Goal: Task Accomplishment & Management: Complete application form

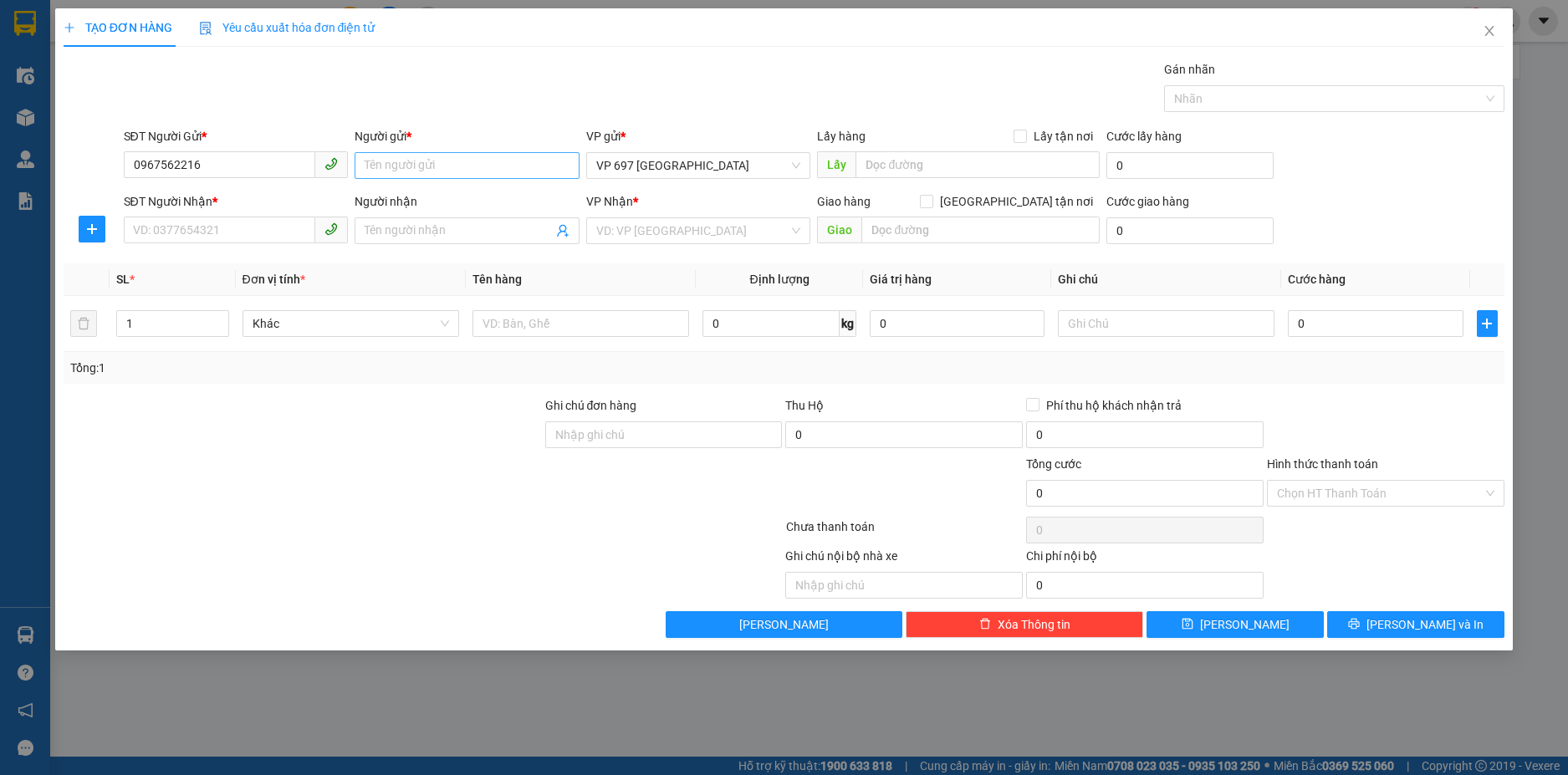
type input "0967562216"
click at [379, 163] on input "Người gửi *" at bounding box center [467, 165] width 225 height 27
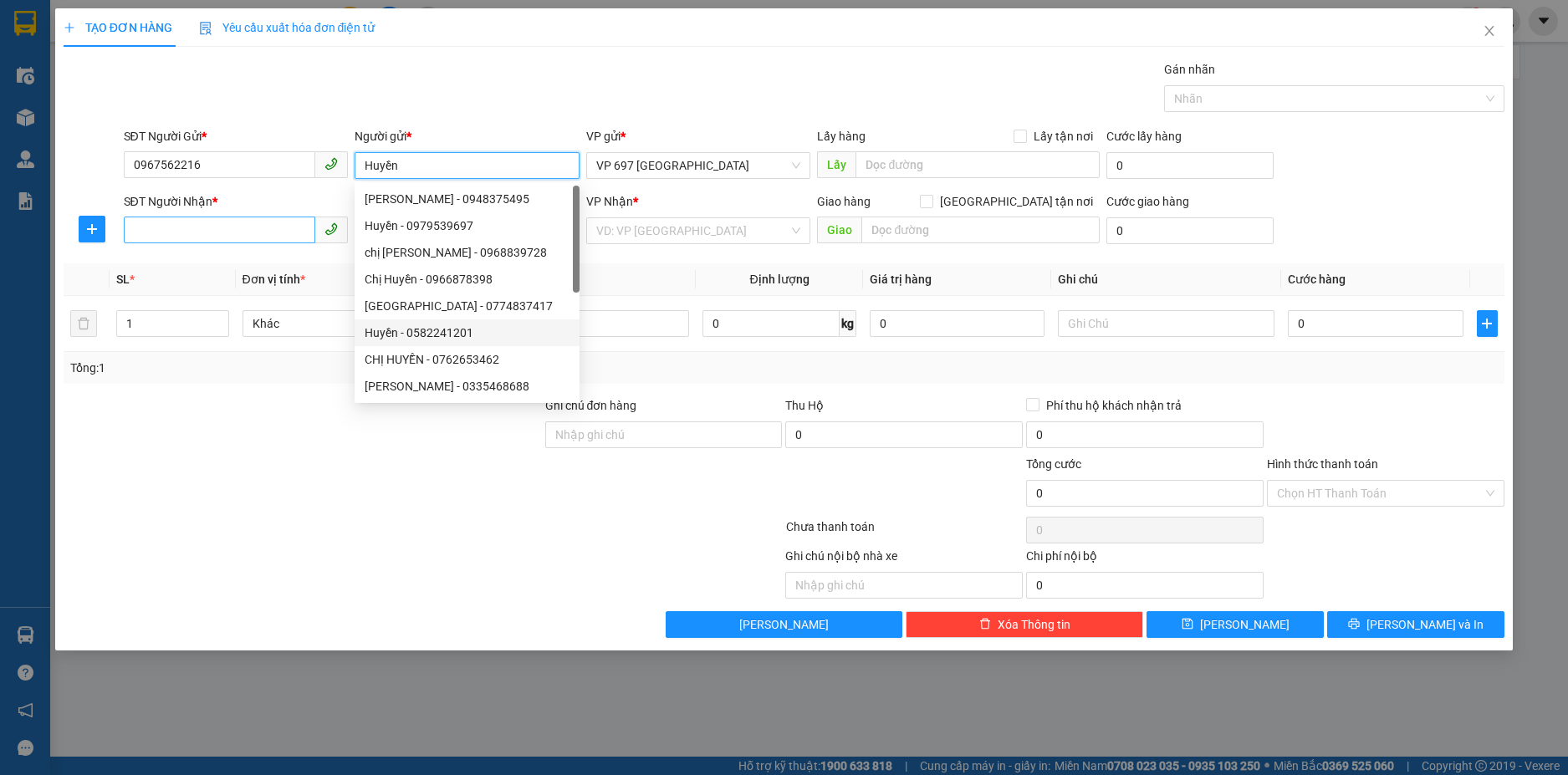
type input "Huyền"
click at [163, 217] on input "SĐT Người Nhận *" at bounding box center [219, 230] width 192 height 27
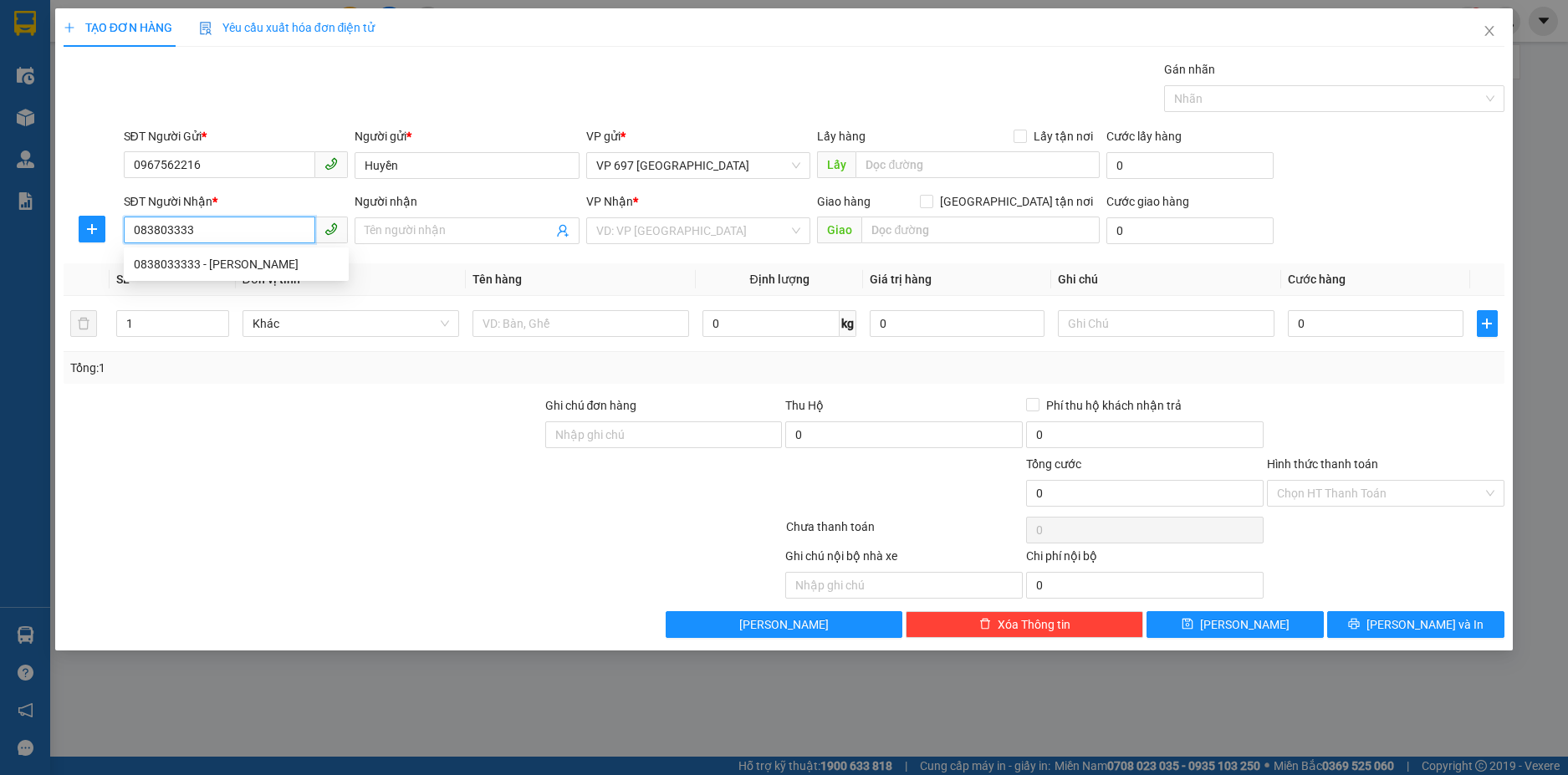
type input "0838033333"
click at [183, 263] on div "0838033333 - [PERSON_NAME]" at bounding box center [237, 264] width 205 height 18
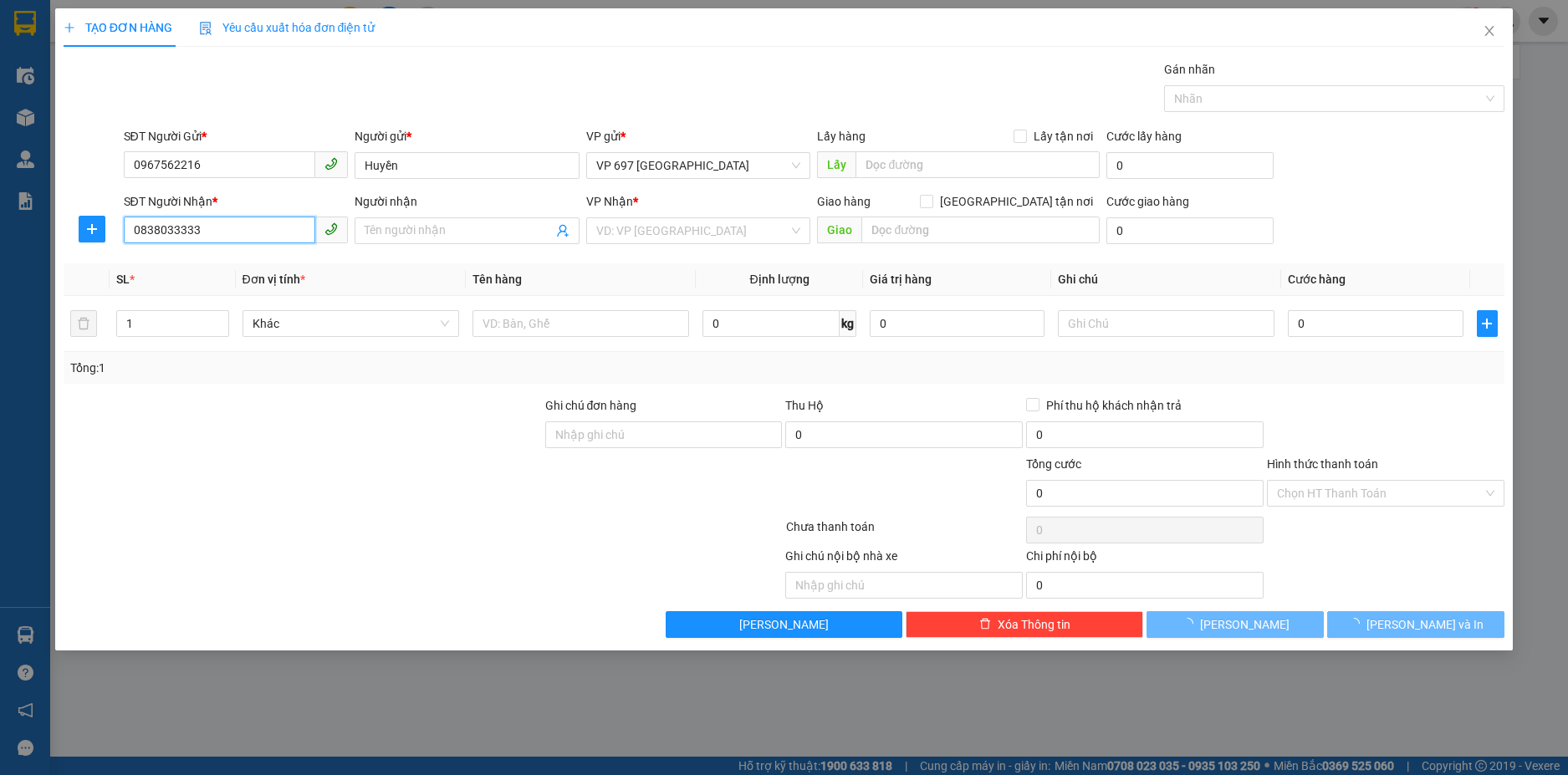
type input "[PERSON_NAME]"
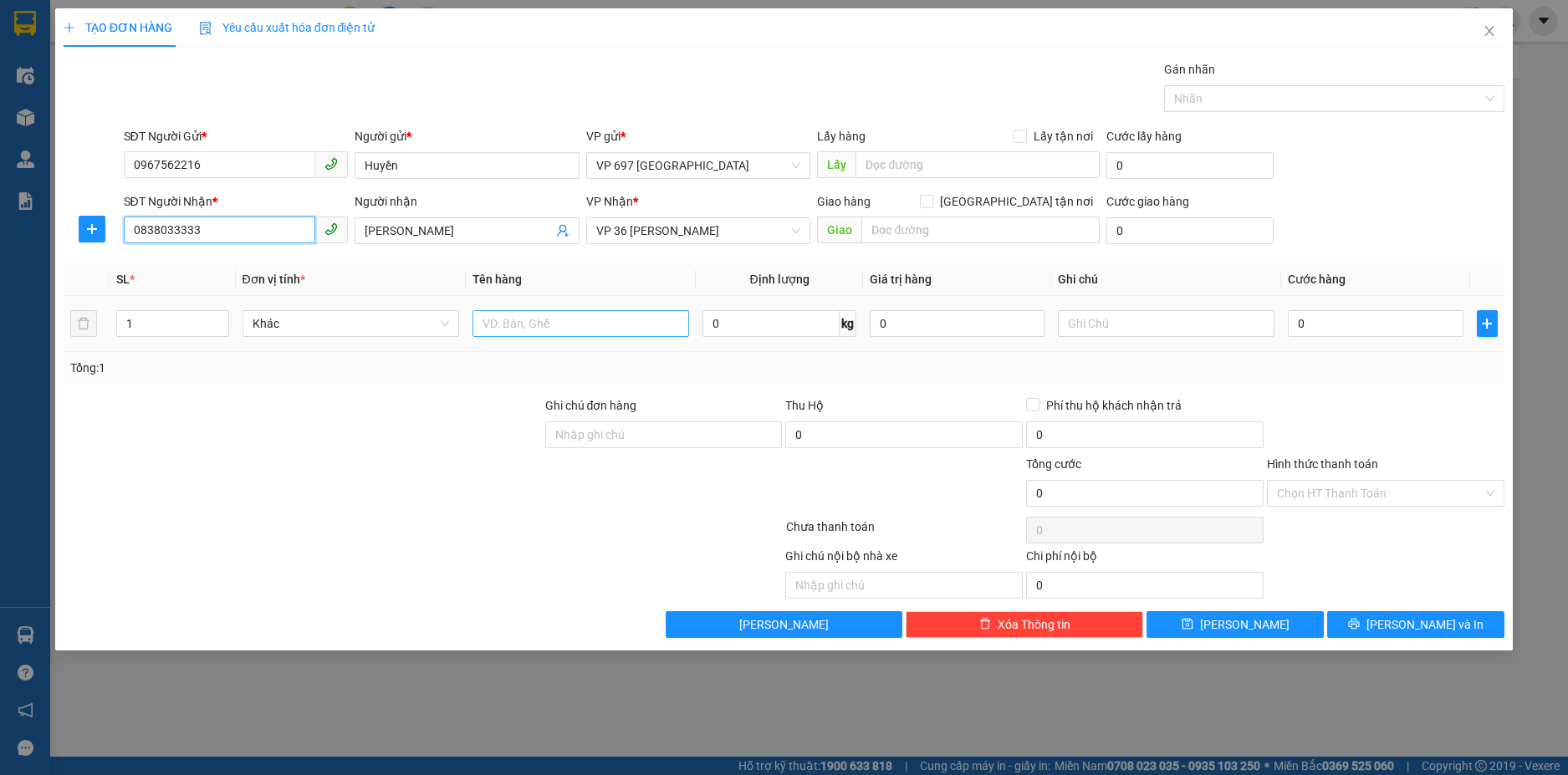
type input "0838033333"
click at [520, 328] on input "text" at bounding box center [580, 324] width 217 height 27
type input "B"
type input "Hộp Hương"
click at [1327, 326] on input "0" at bounding box center [1375, 324] width 175 height 27
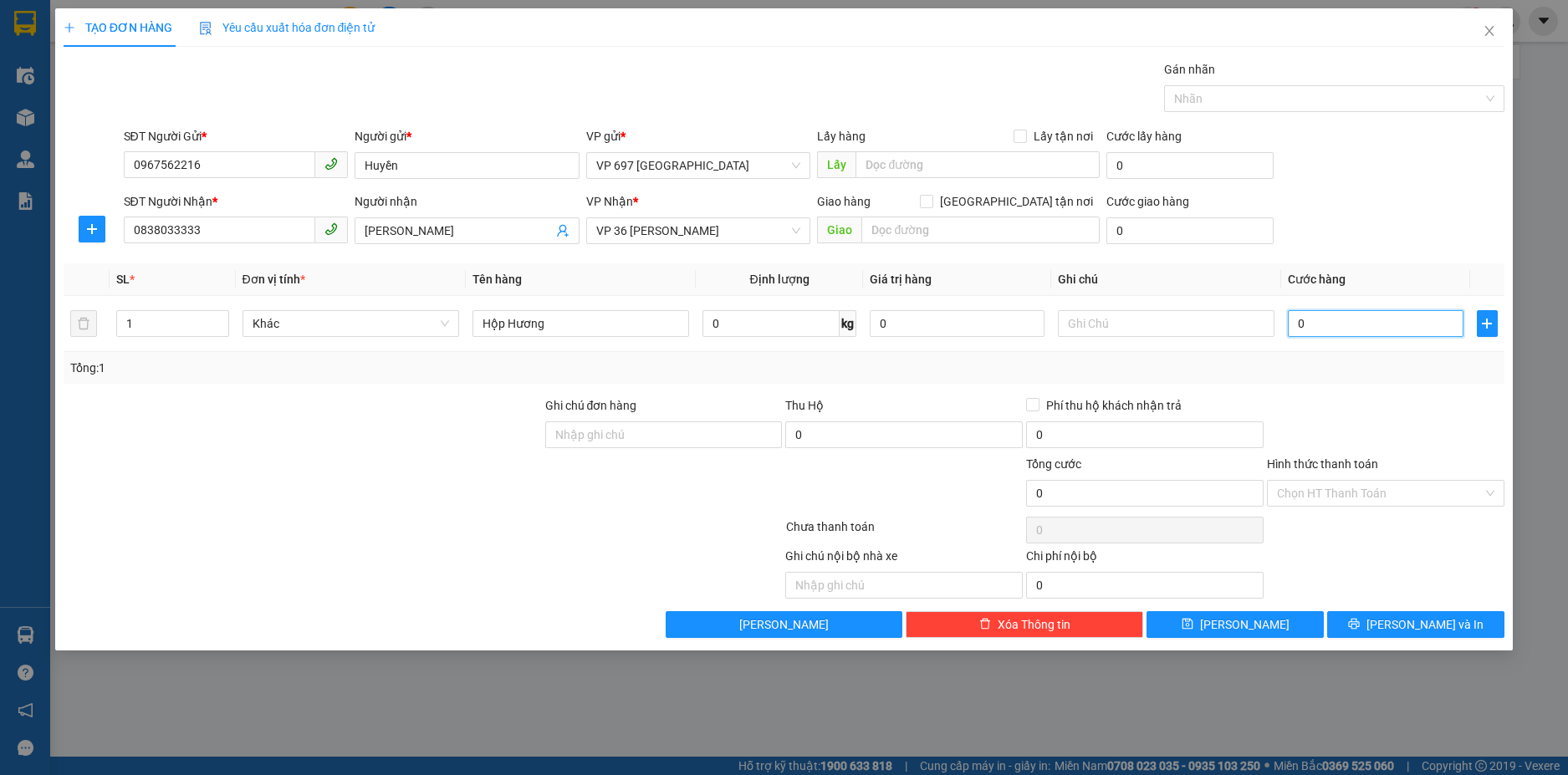
type input "5"
type input "50"
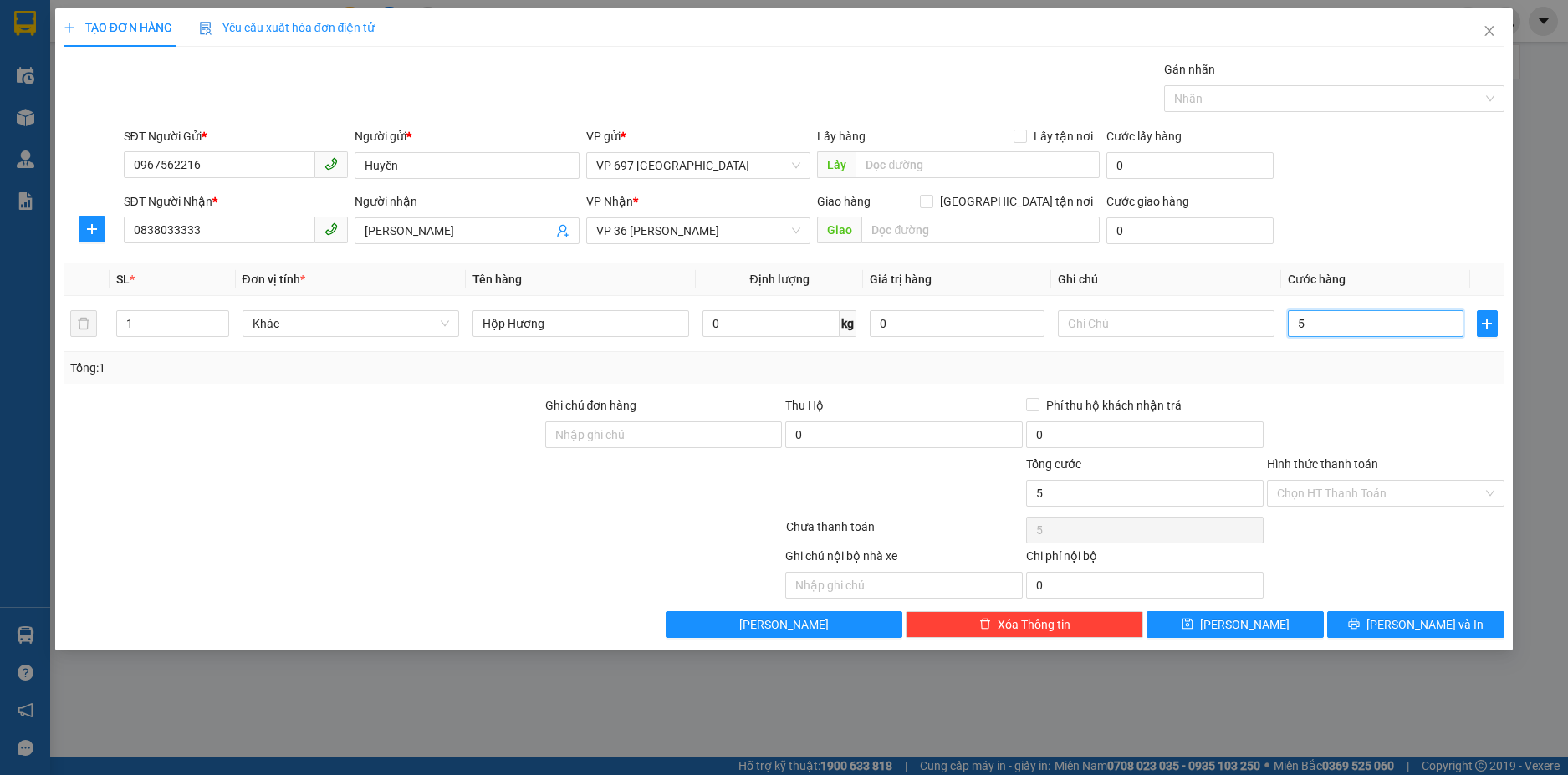
type input "50"
type input "500"
type input "5.000"
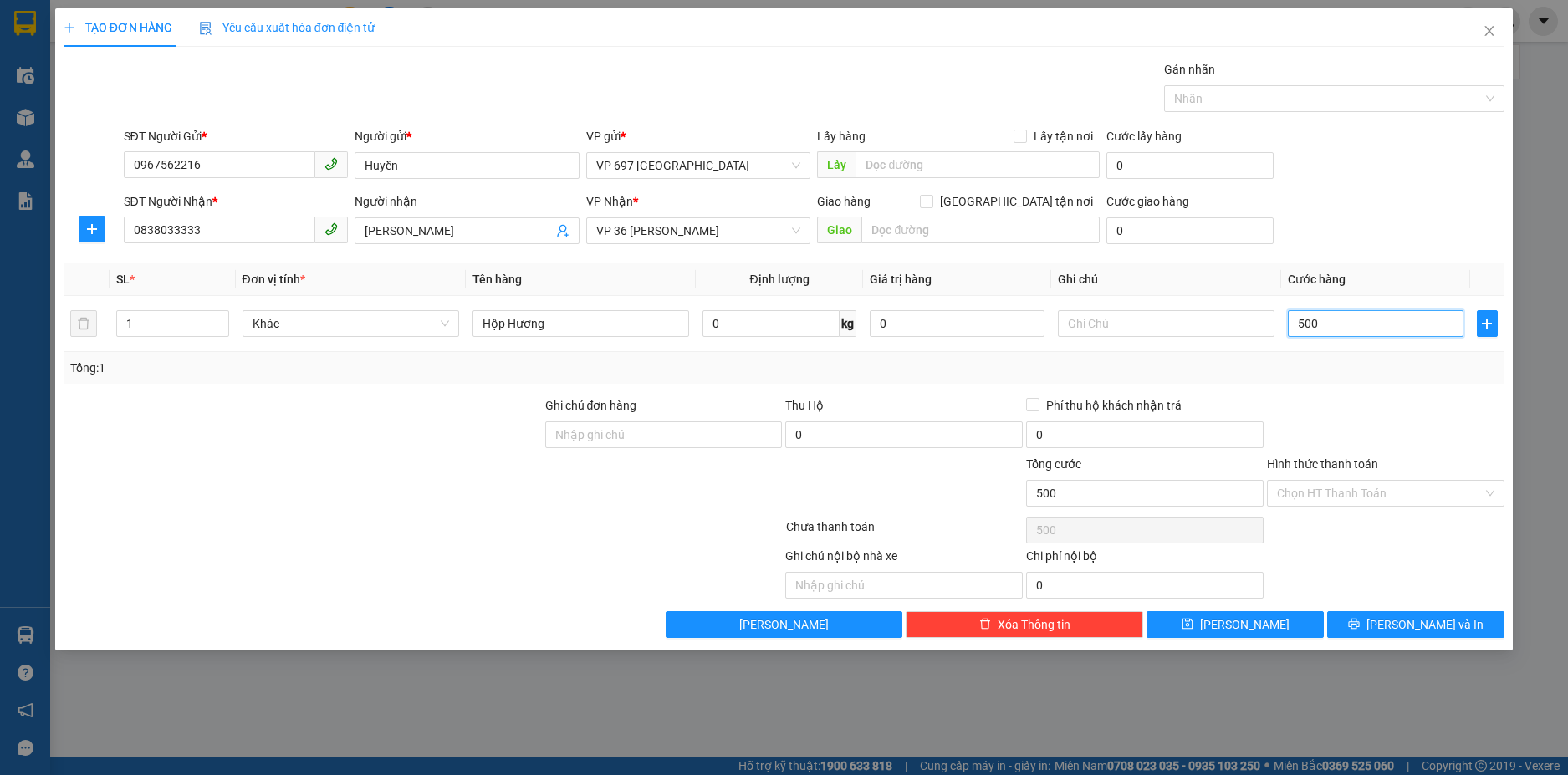
type input "5.000"
type input "50.000"
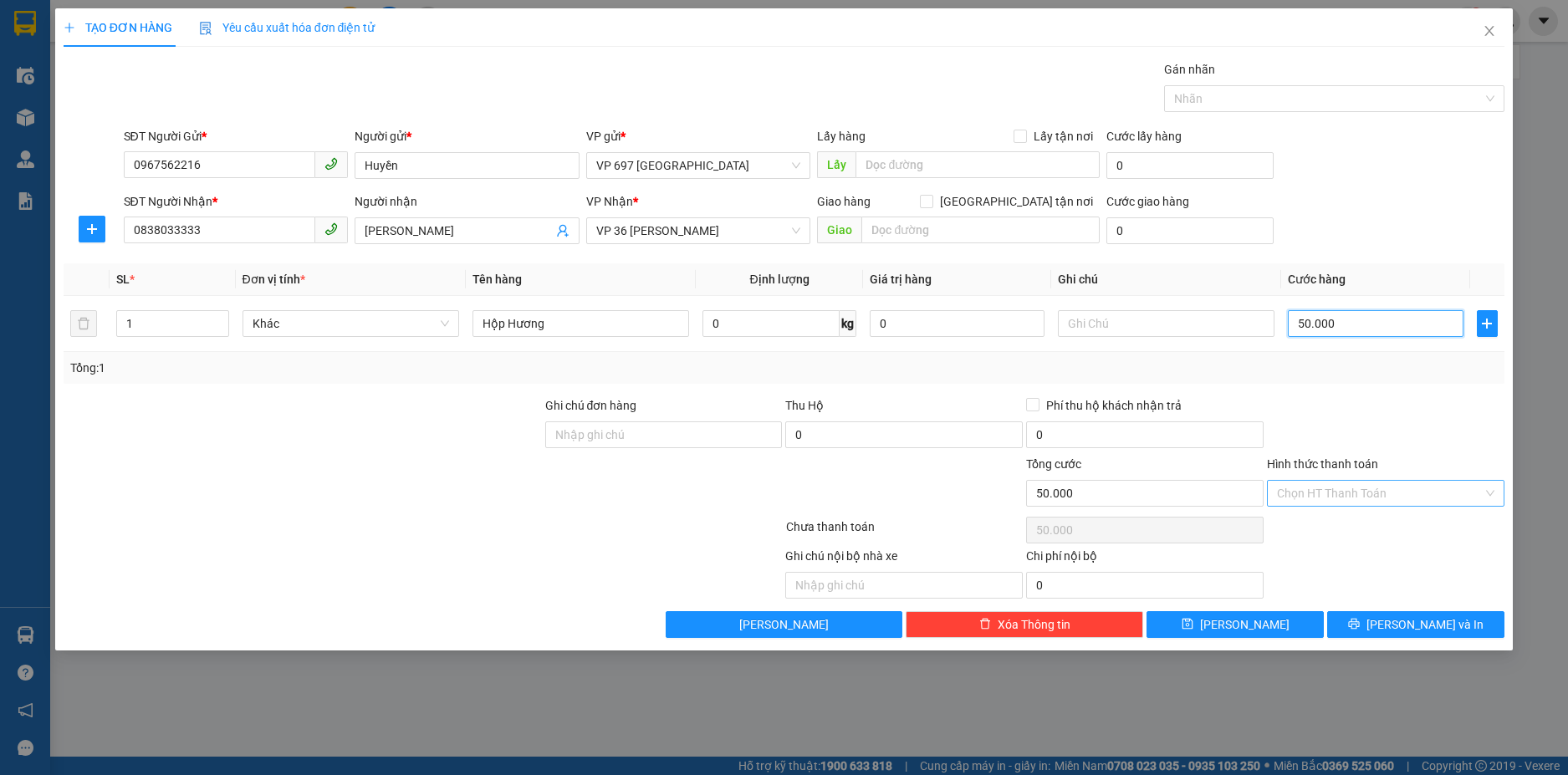
type input "50.000"
click at [1359, 488] on input "Hình thức thanh toán" at bounding box center [1379, 493] width 206 height 25
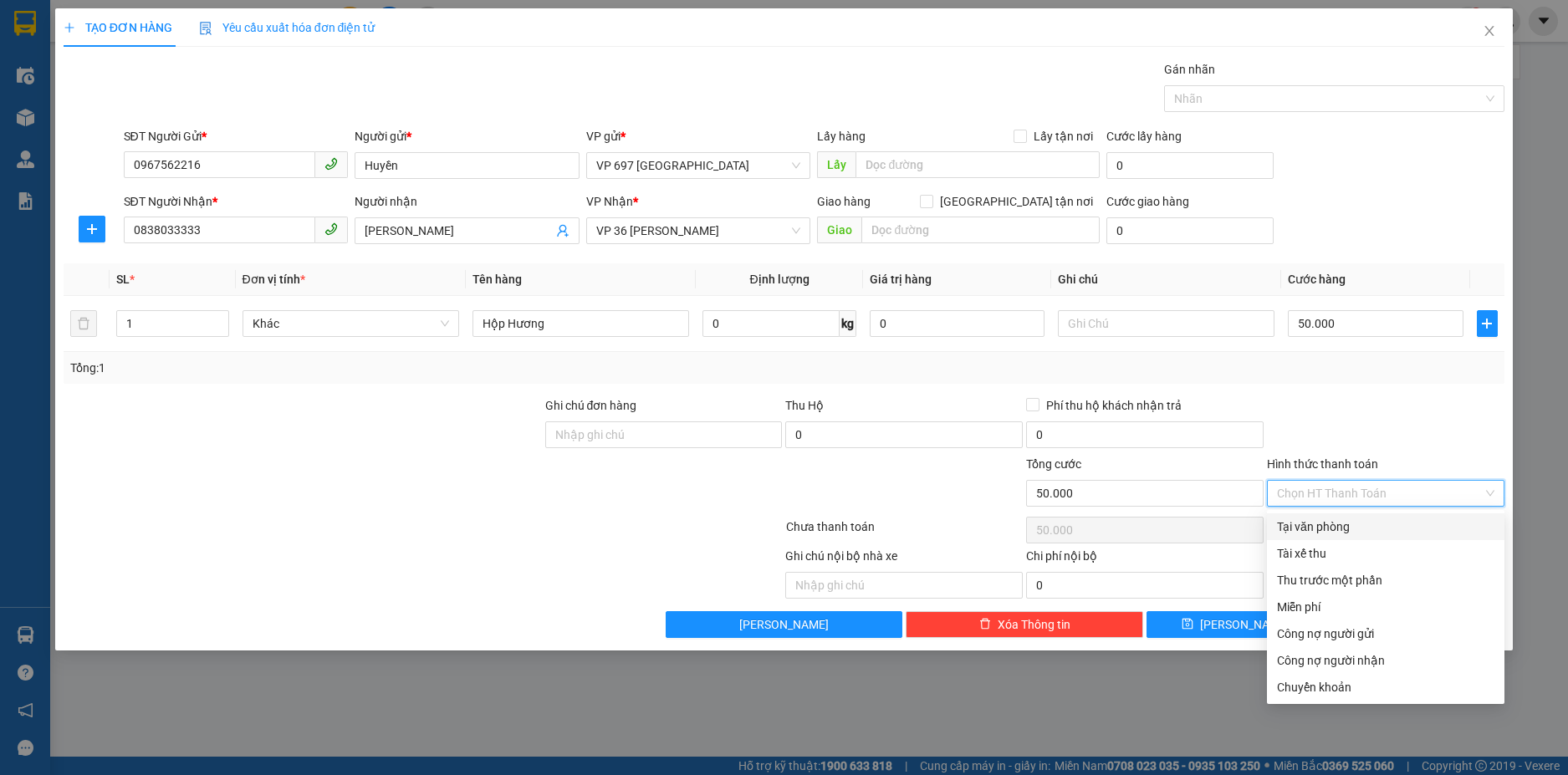
click at [1334, 524] on div "Tại văn phòng" at bounding box center [1385, 526] width 217 height 18
type input "0"
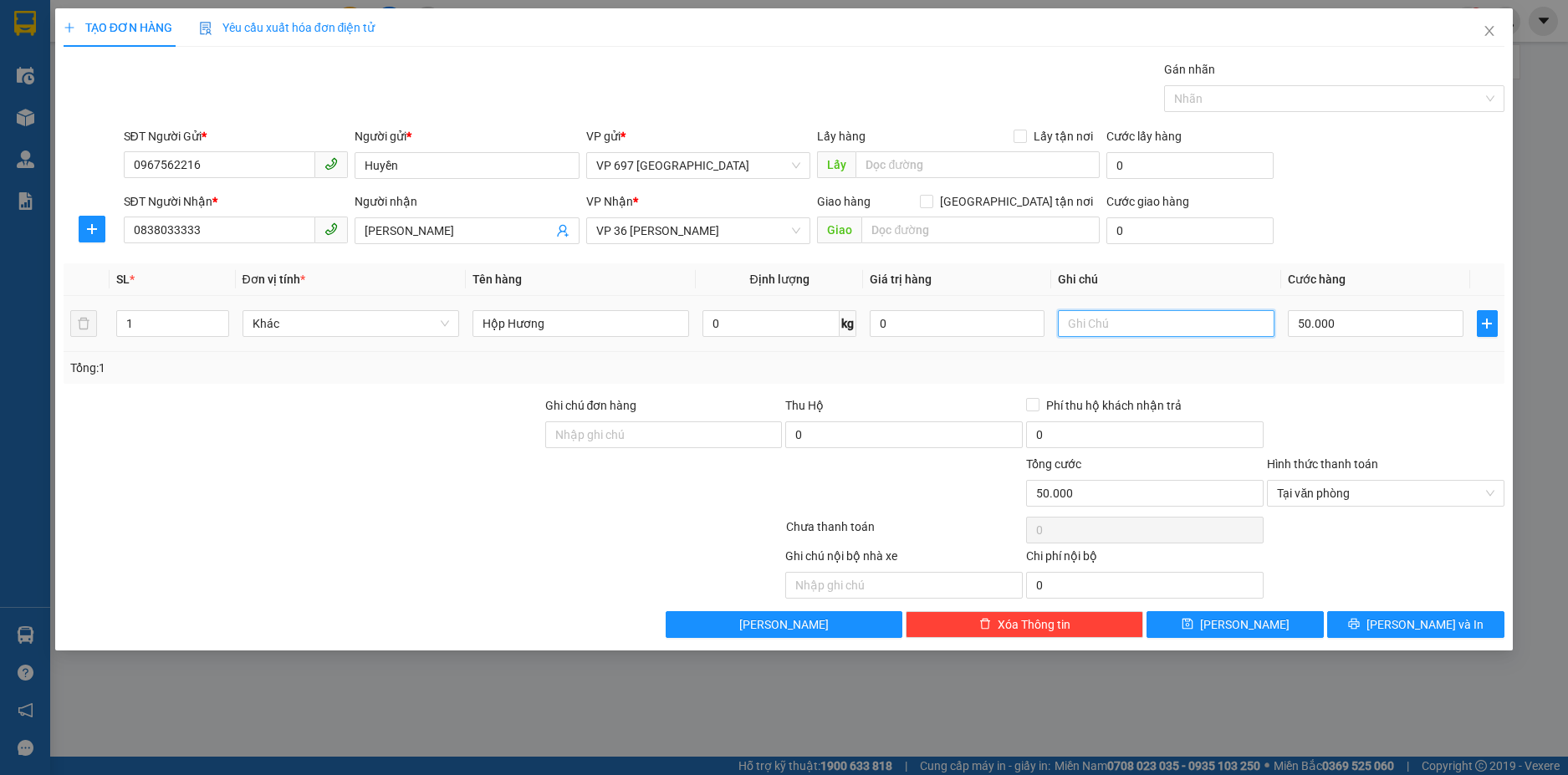
click at [1112, 322] on input "text" at bounding box center [1165, 324] width 217 height 27
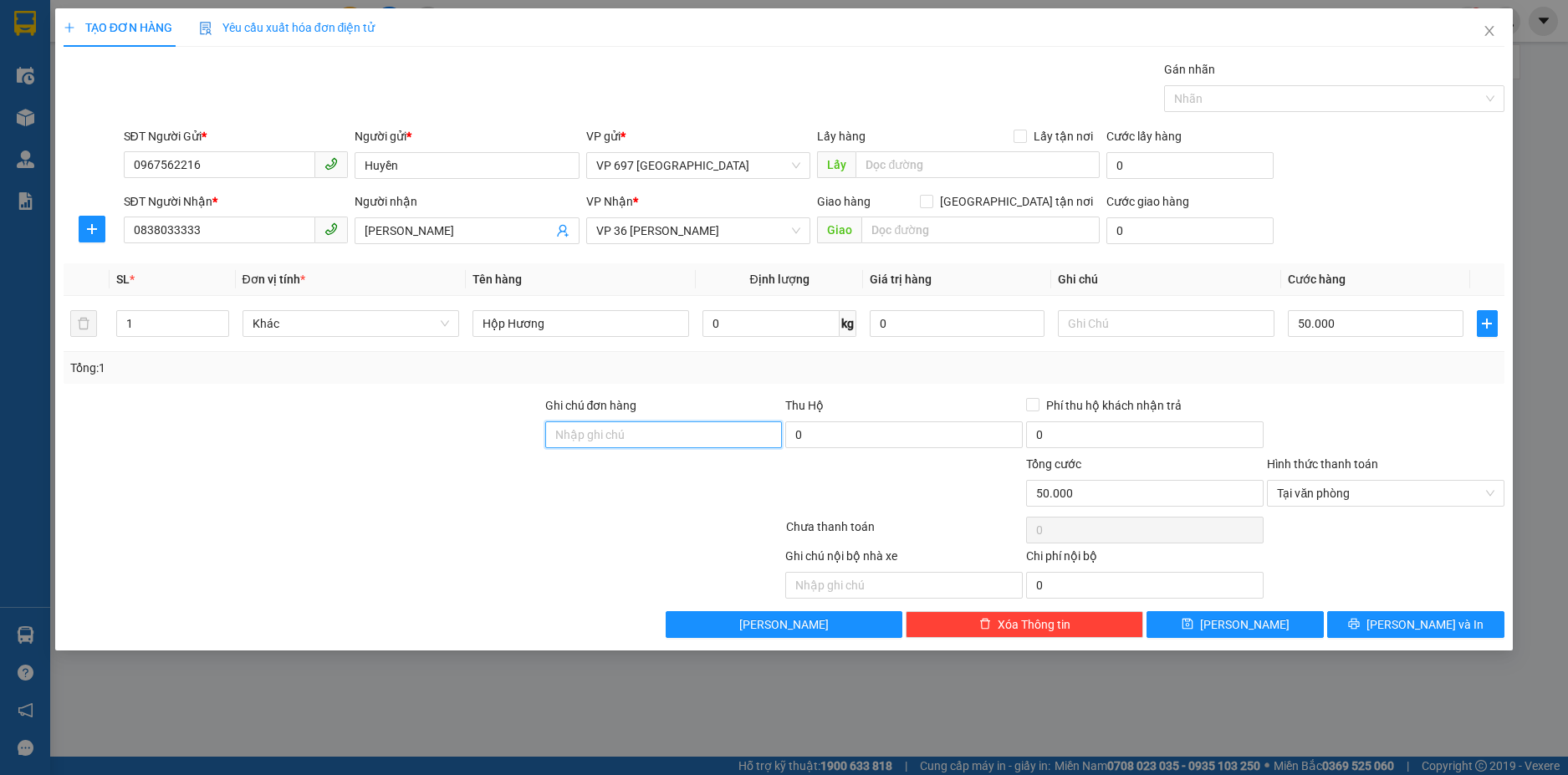
click at [581, 436] on input "Ghi chú đơn hàng" at bounding box center [664, 435] width 237 height 27
type input "[PERSON_NAME]"
click at [1400, 618] on button "[PERSON_NAME] và In" at bounding box center [1416, 625] width 177 height 27
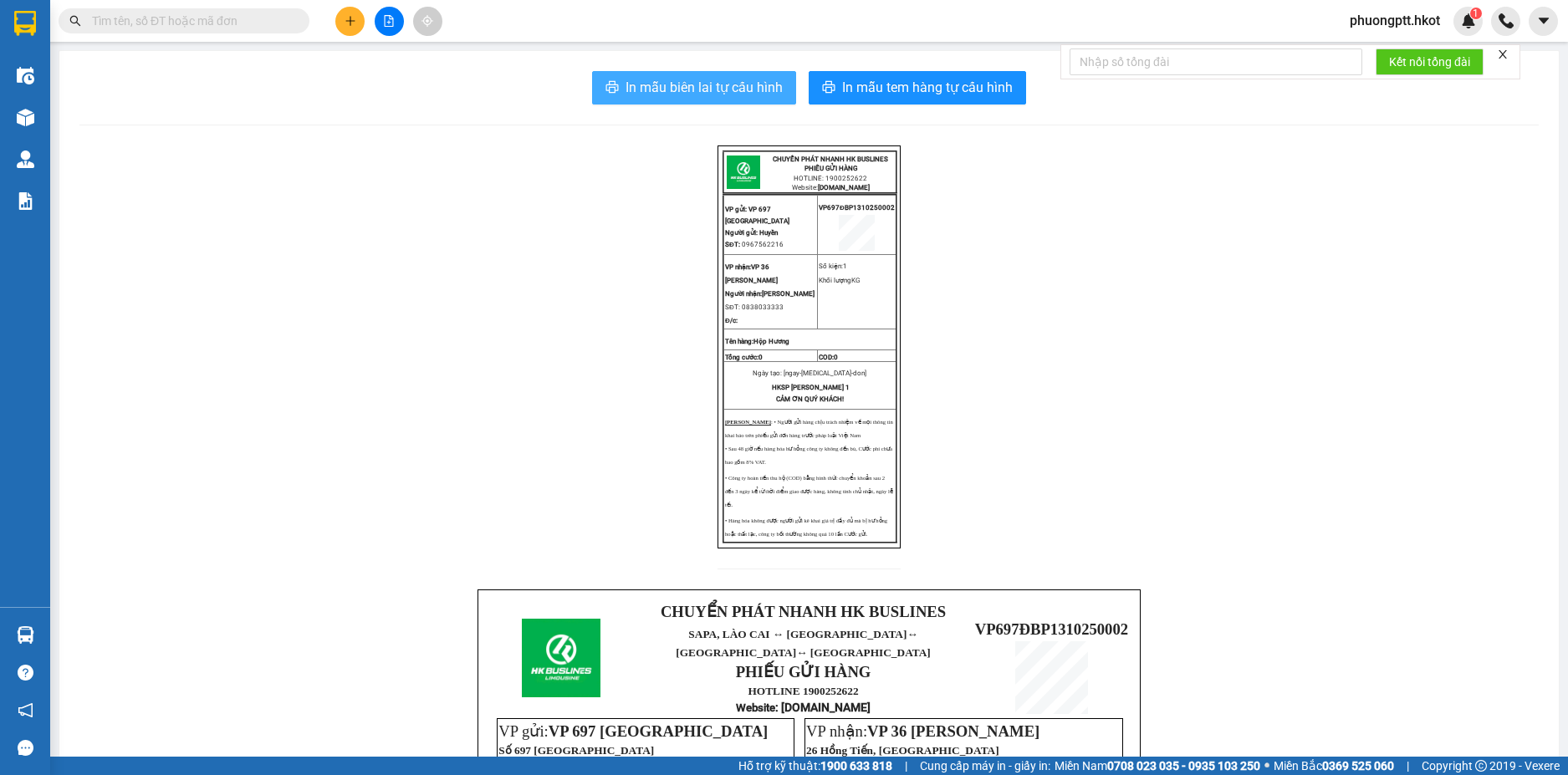
click at [685, 82] on span "In mẫu biên lai tự cấu hình" at bounding box center [704, 87] width 157 height 21
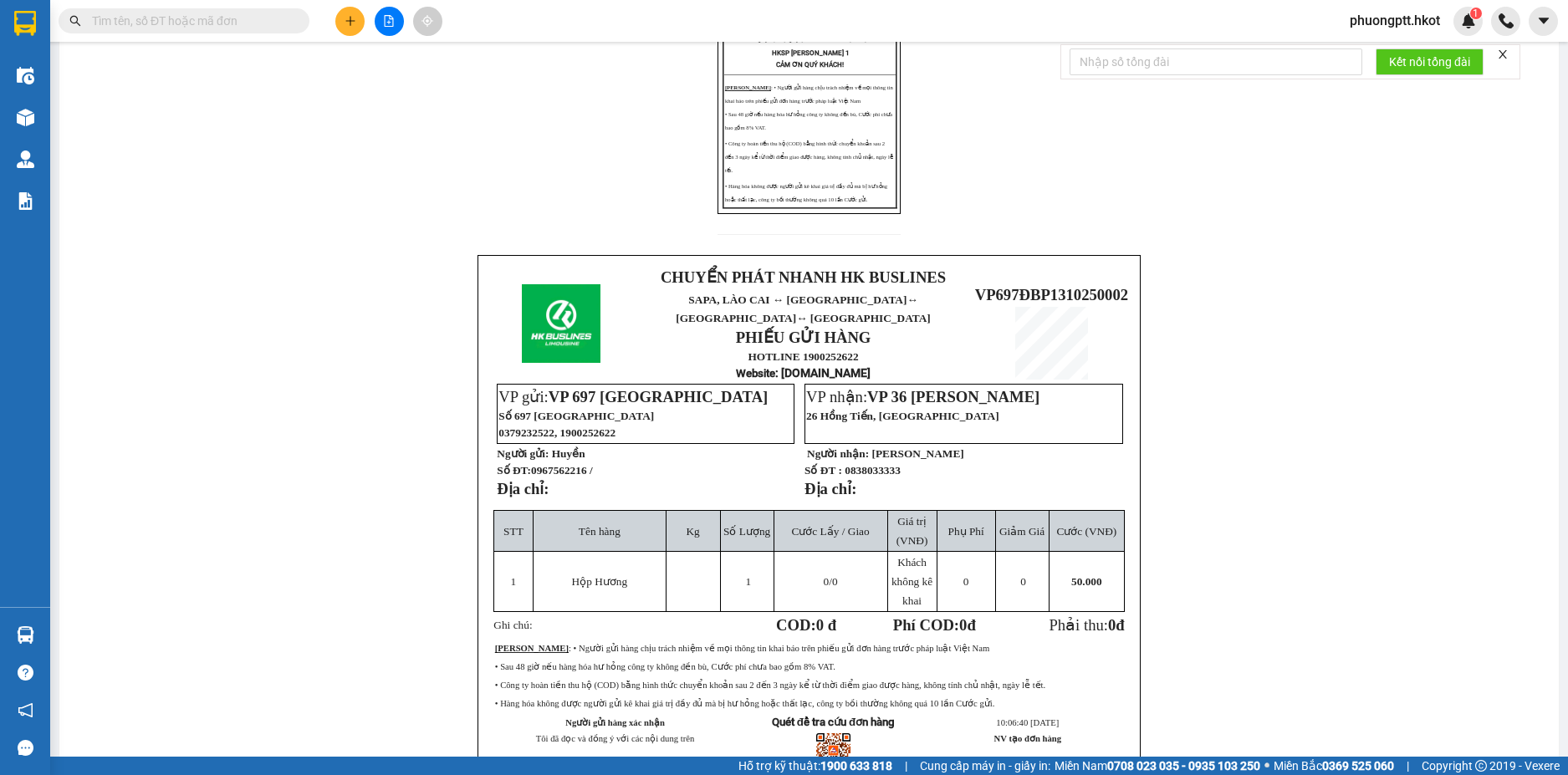
scroll to position [439, 0]
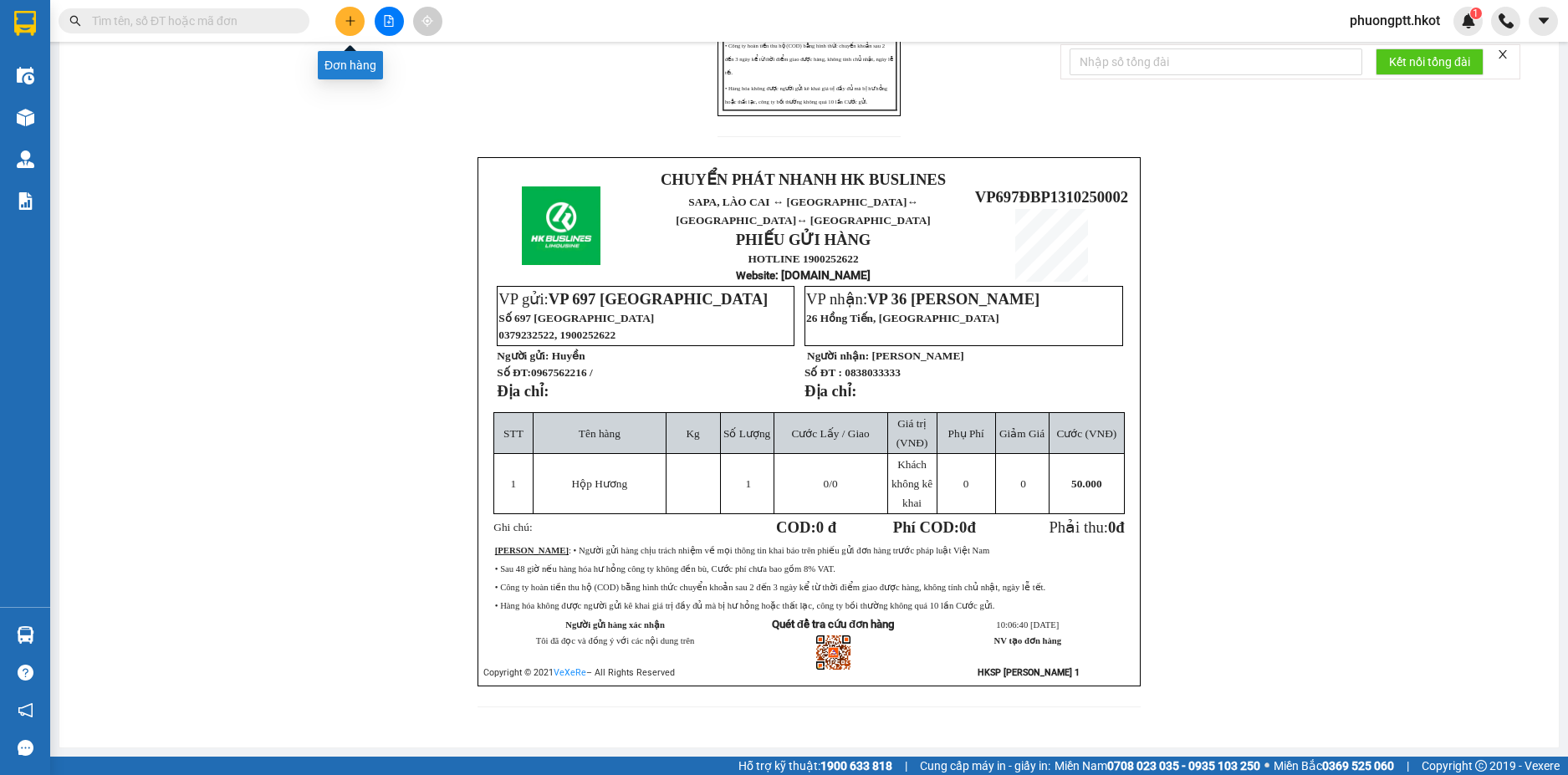
click at [357, 22] on button at bounding box center [350, 22] width 30 height 30
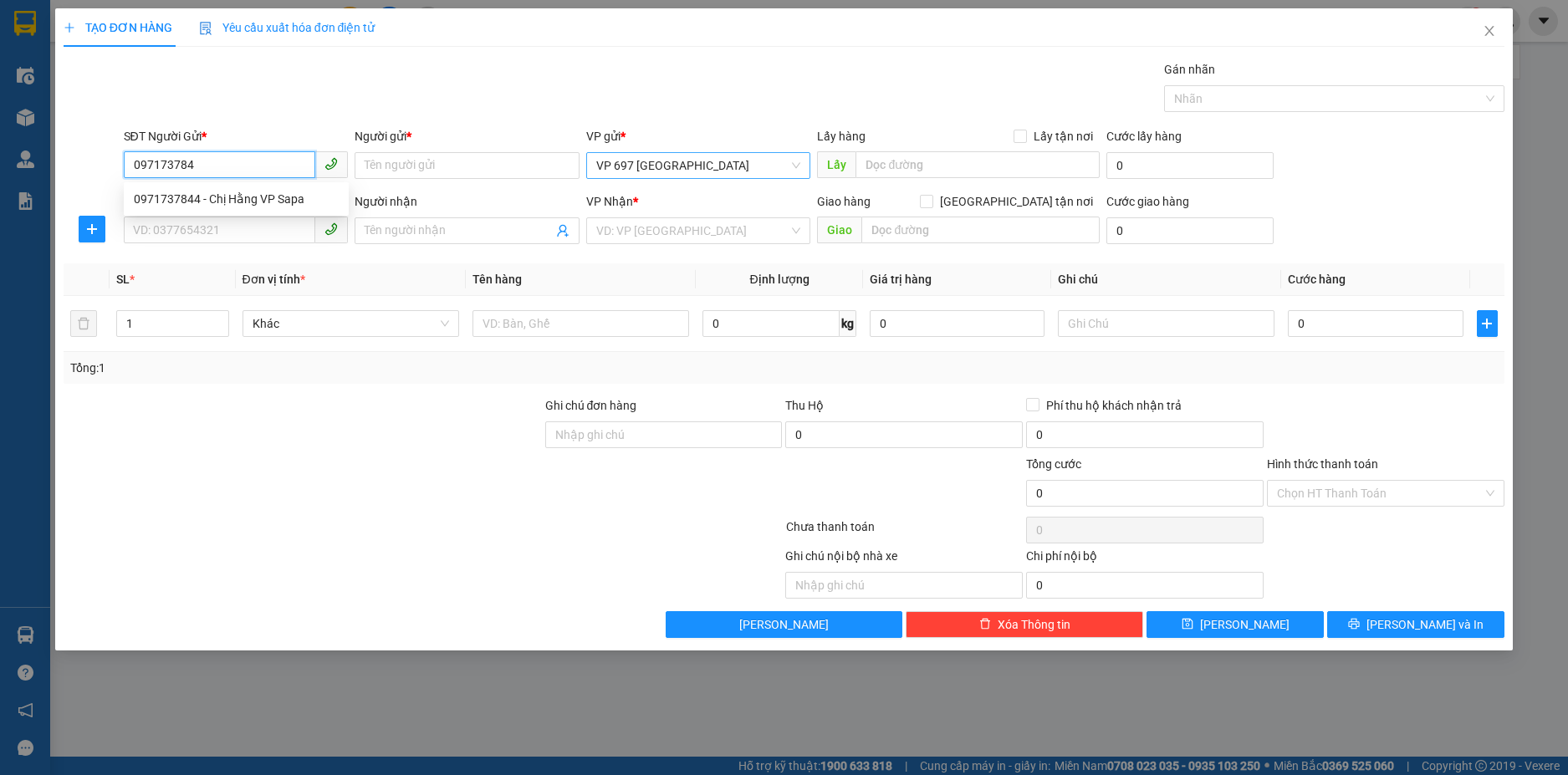
type input "0971737844"
click at [248, 198] on div "0971737844 - Chị Hằng VP Sapa" at bounding box center [237, 198] width 205 height 18
type input "Chị Hằng VP Sapa"
type input "0971737844"
click at [407, 231] on input "Người nhận" at bounding box center [458, 230] width 188 height 18
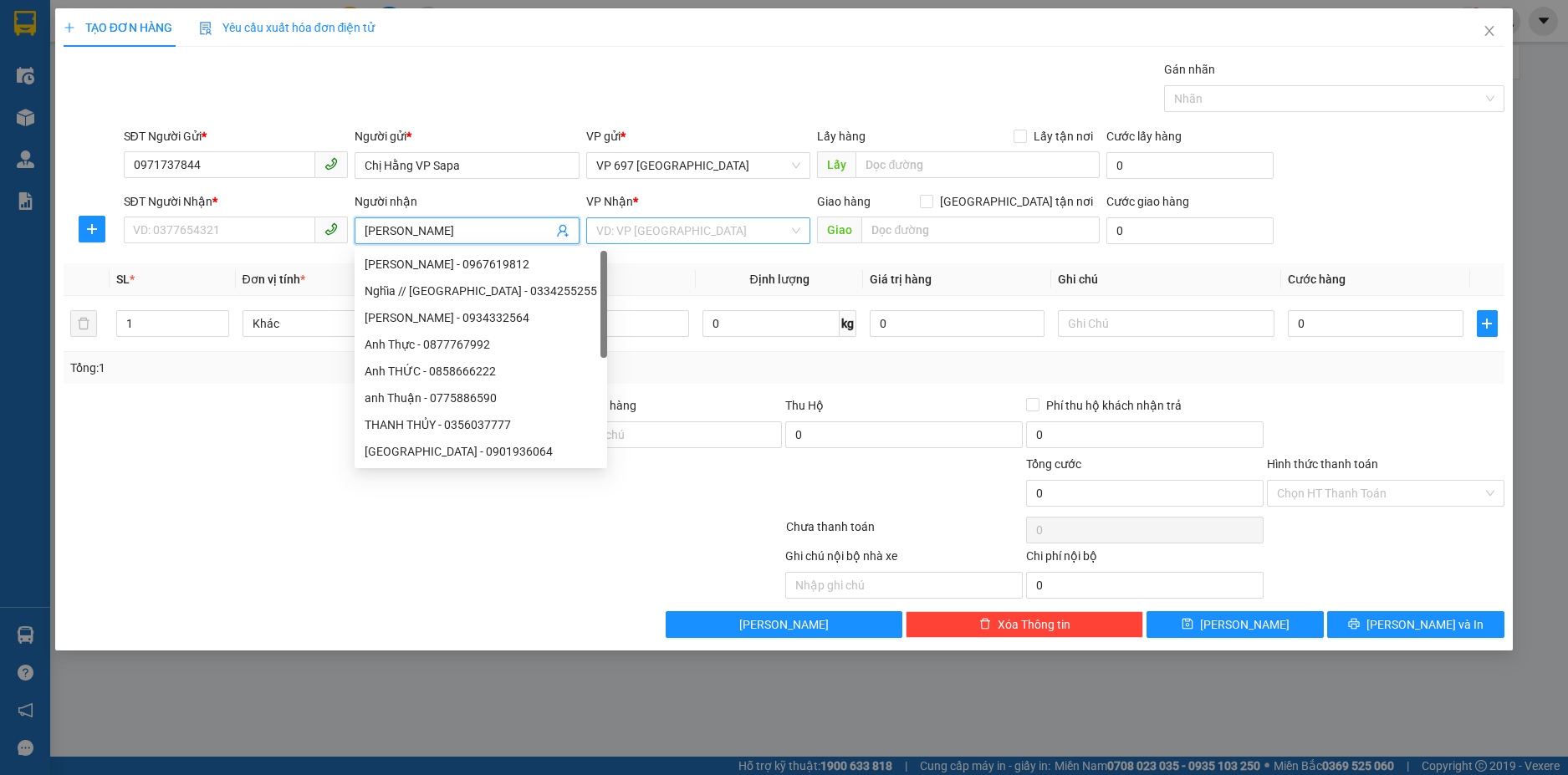
type input "[PERSON_NAME]"
click at [687, 235] on input "search" at bounding box center [692, 230] width 193 height 25
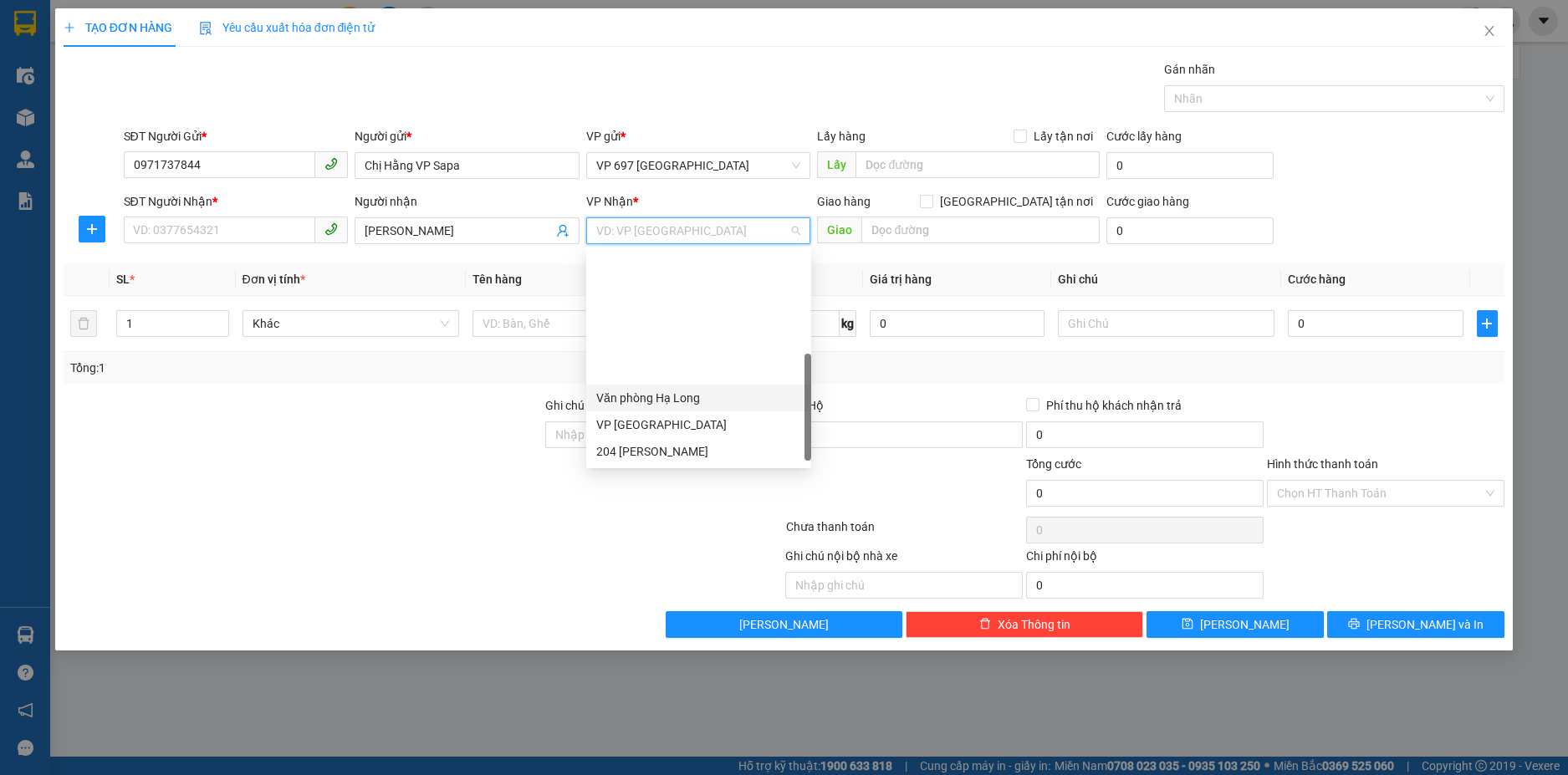
scroll to position [154, 0]
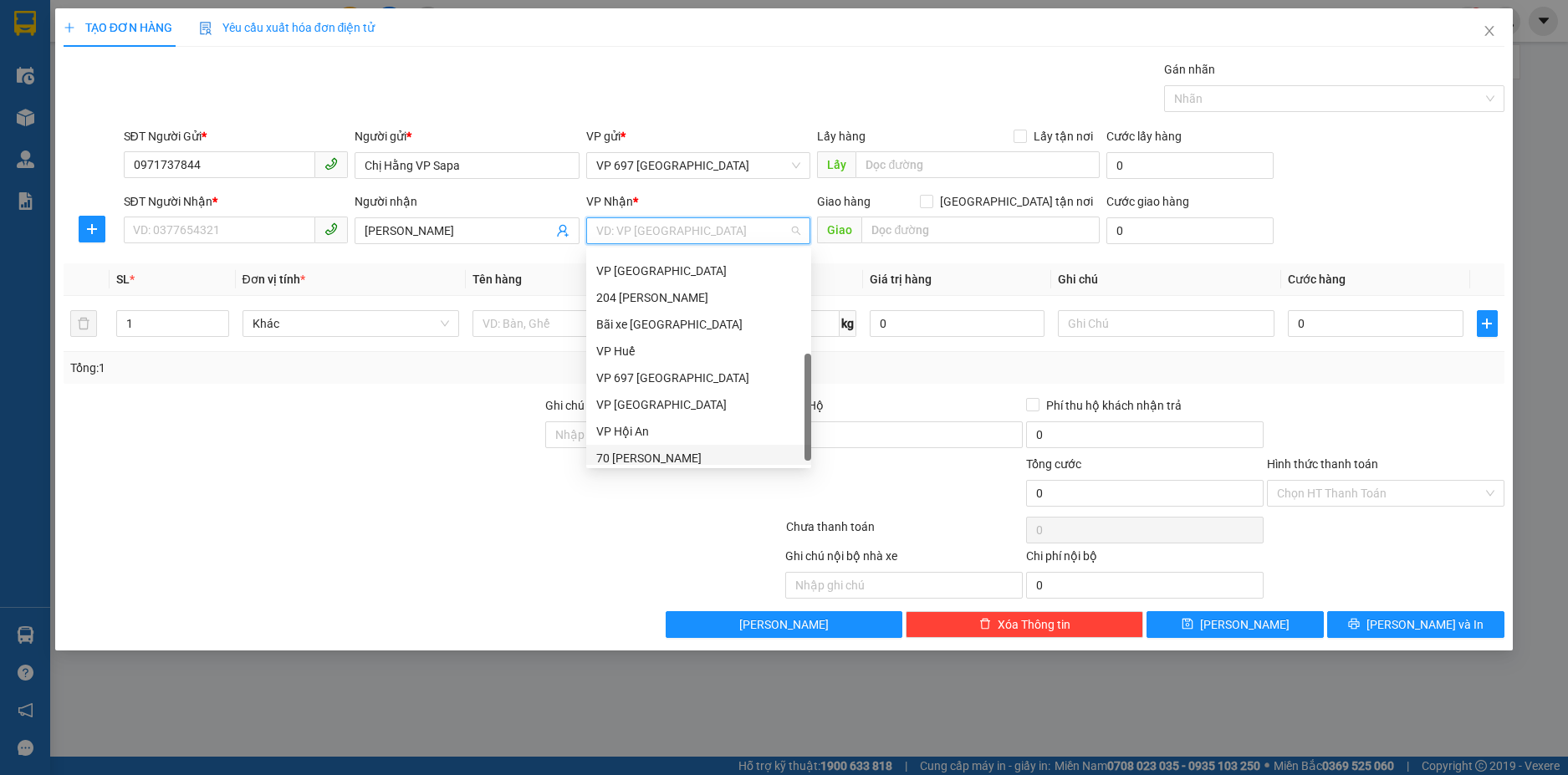
click at [646, 458] on div "70 [PERSON_NAME]" at bounding box center [698, 458] width 205 height 18
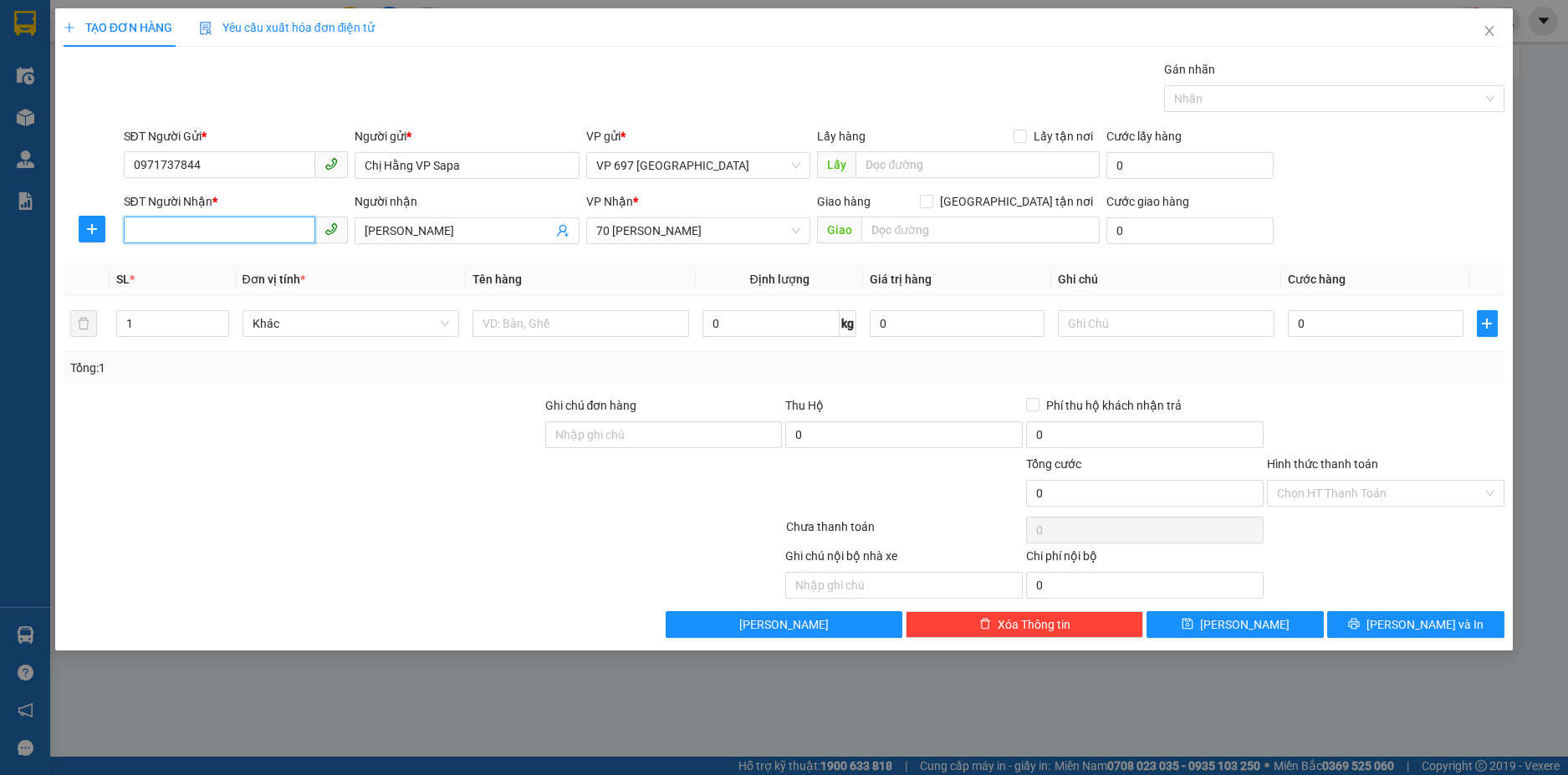
click at [174, 232] on input "SĐT Người Nhận *" at bounding box center [219, 230] width 192 height 27
type input "0856146666"
click at [520, 322] on input "text" at bounding box center [580, 324] width 217 height 27
type input "D"
type input "Đ"
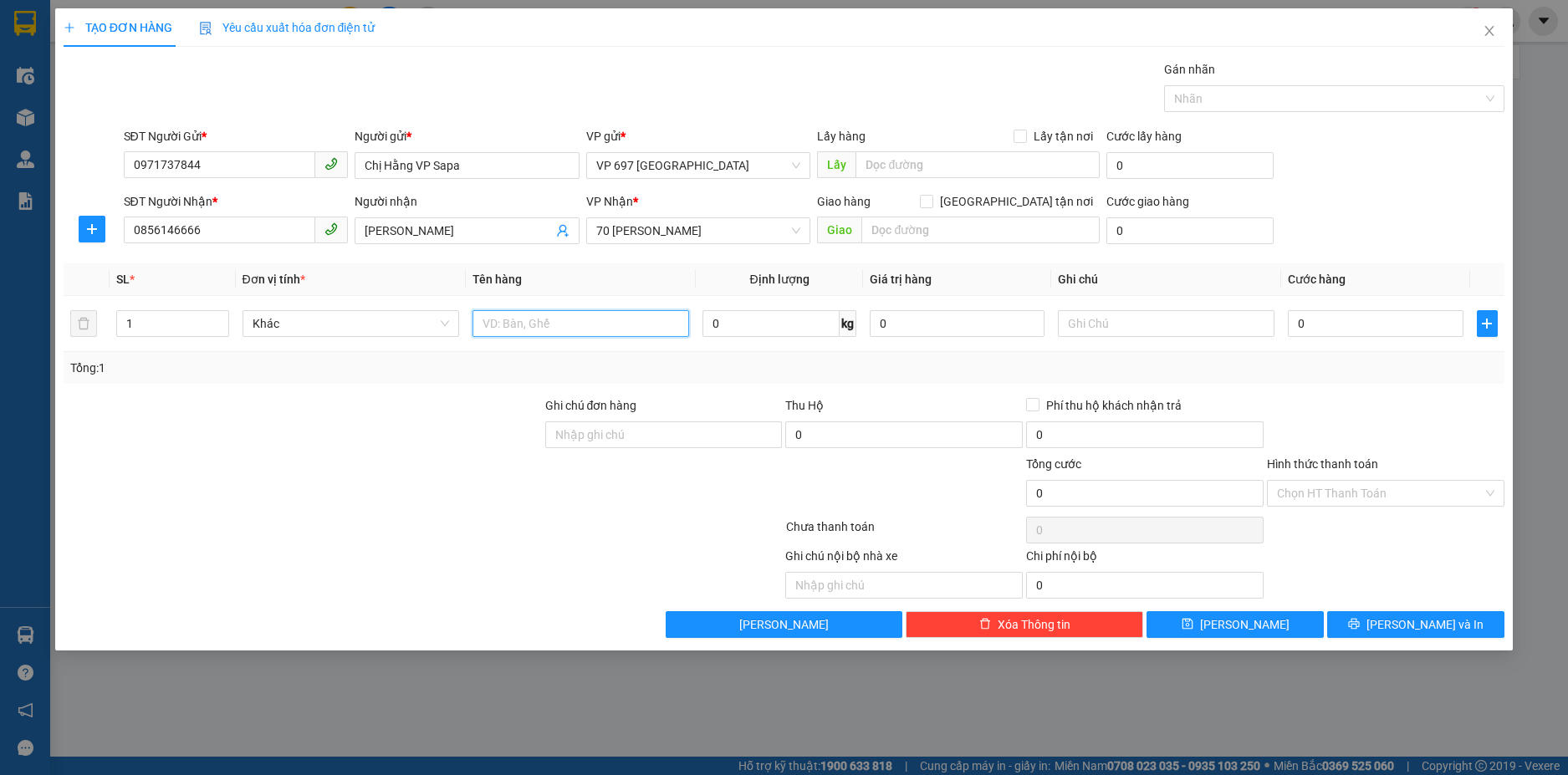
type input "D"
type input "Đ"
type input "Xốp thắng cố"
click at [1341, 325] on input "0" at bounding box center [1375, 324] width 175 height 27
type input "5"
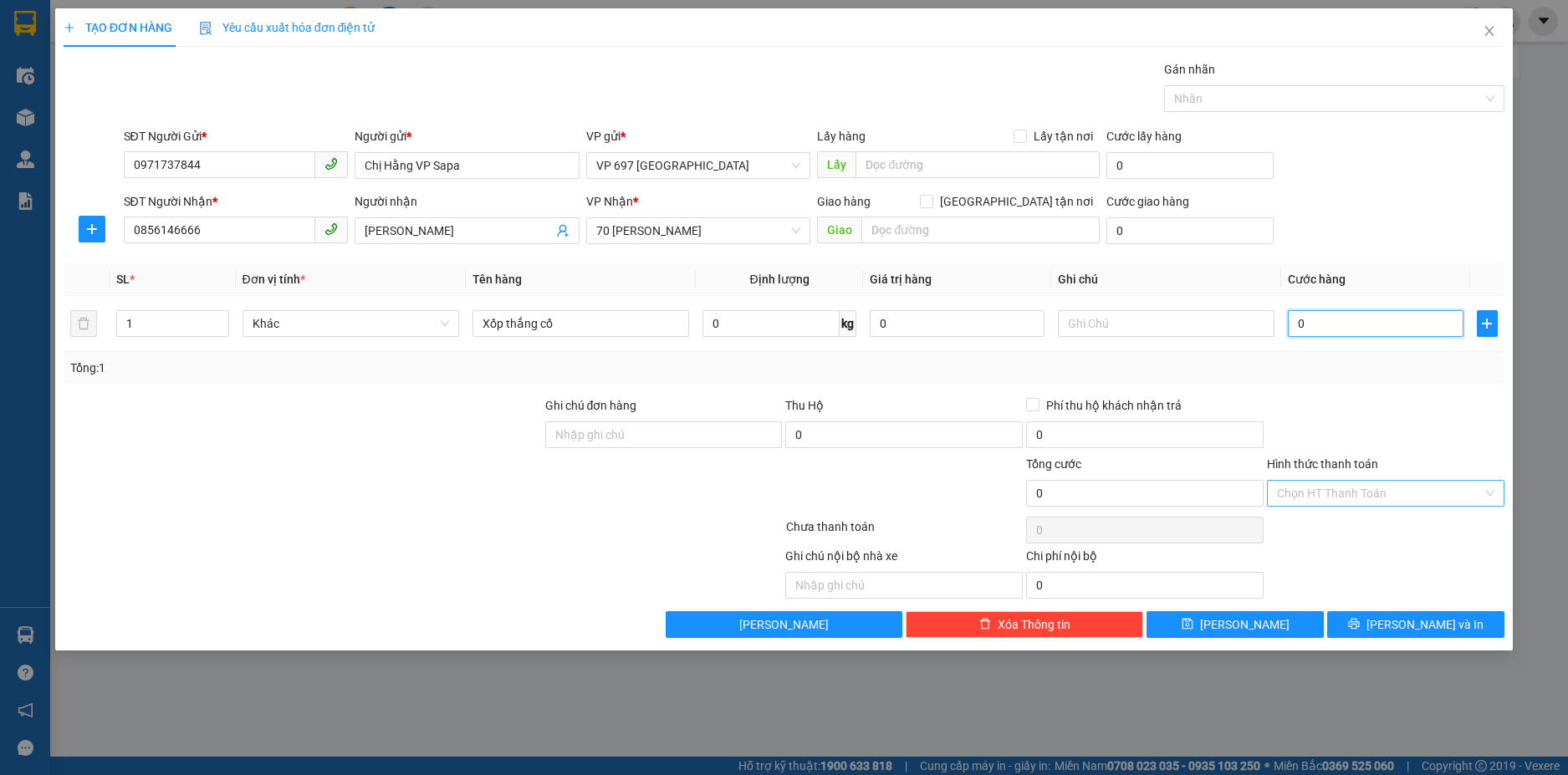
type input "5"
type input "50"
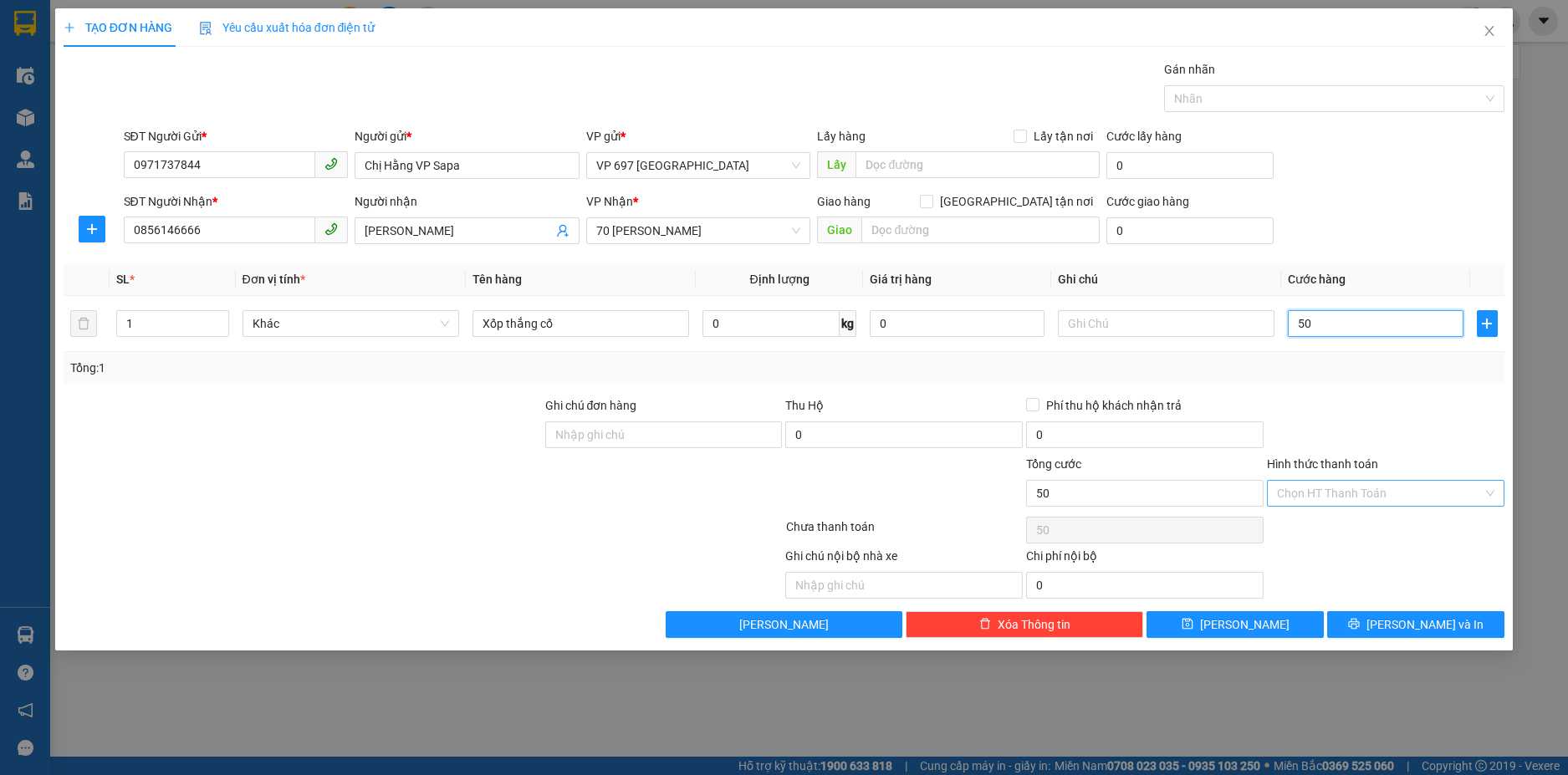
type input "500"
type input "5.000"
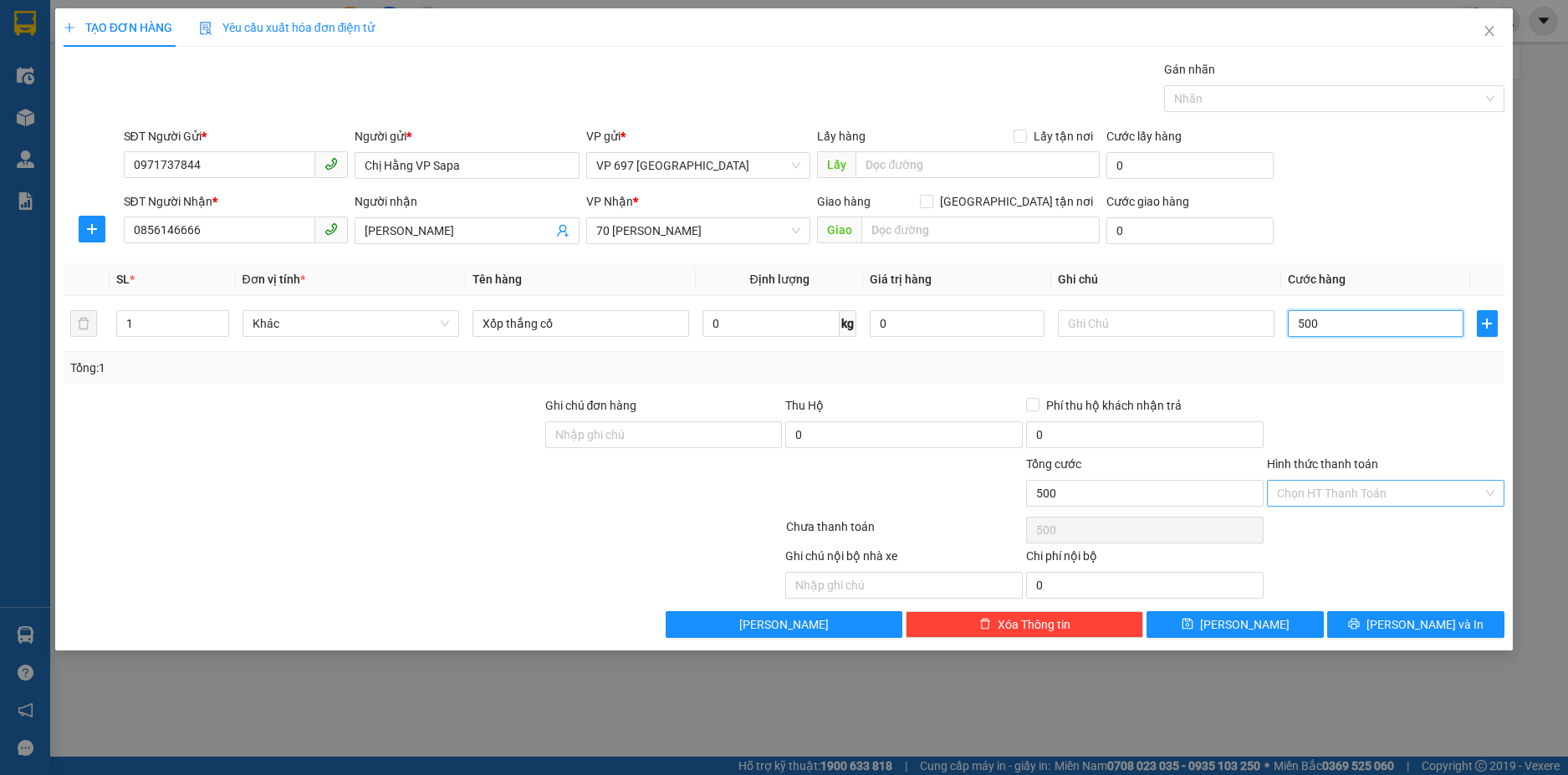
type input "5.000"
type input "50.000"
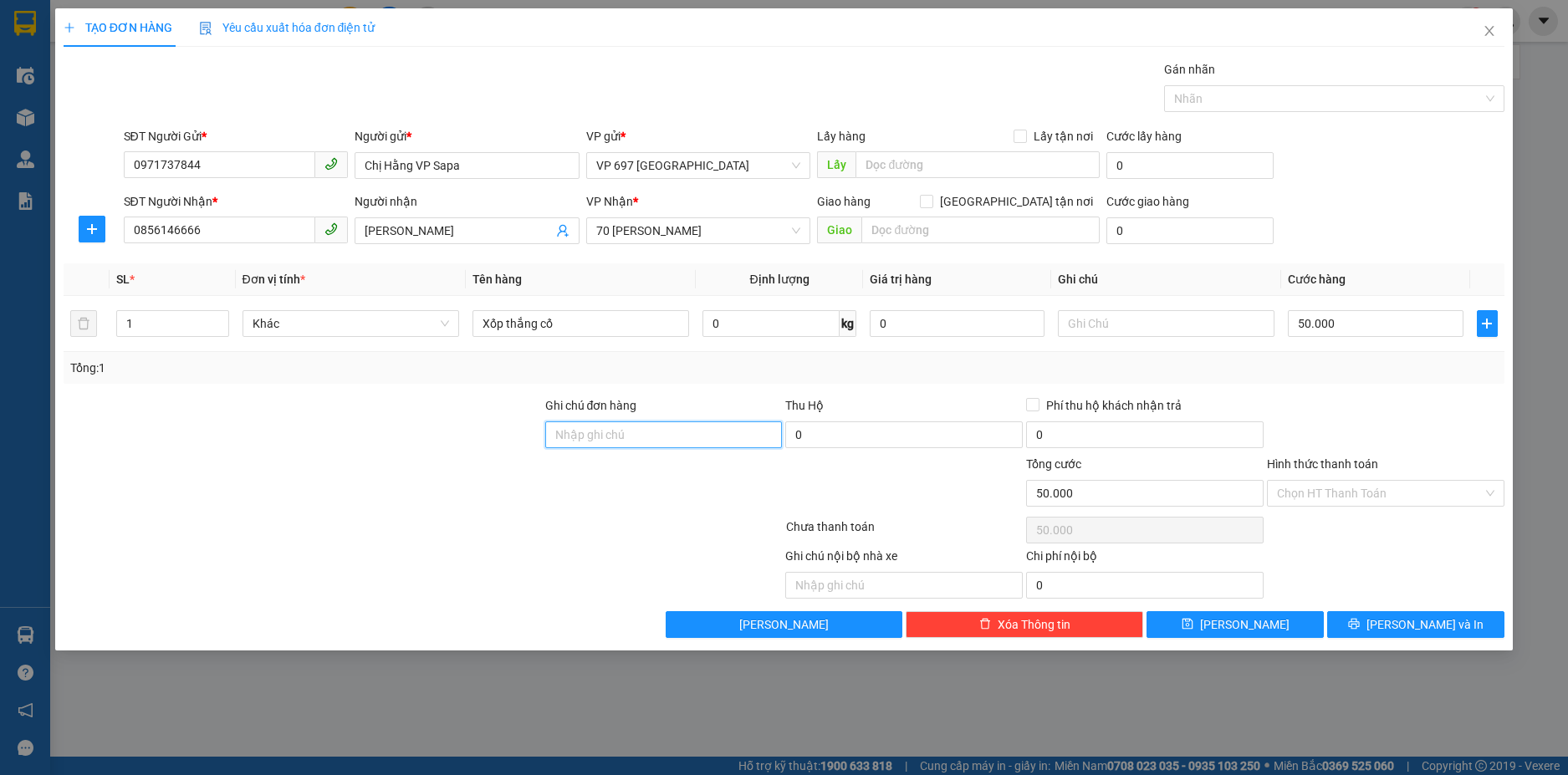
click at [623, 437] on input "Ghi chú đơn hàng" at bounding box center [664, 435] width 237 height 27
type input "K tt khi nhận hàng"
click at [1431, 626] on span "[PERSON_NAME] và In" at bounding box center [1425, 625] width 117 height 18
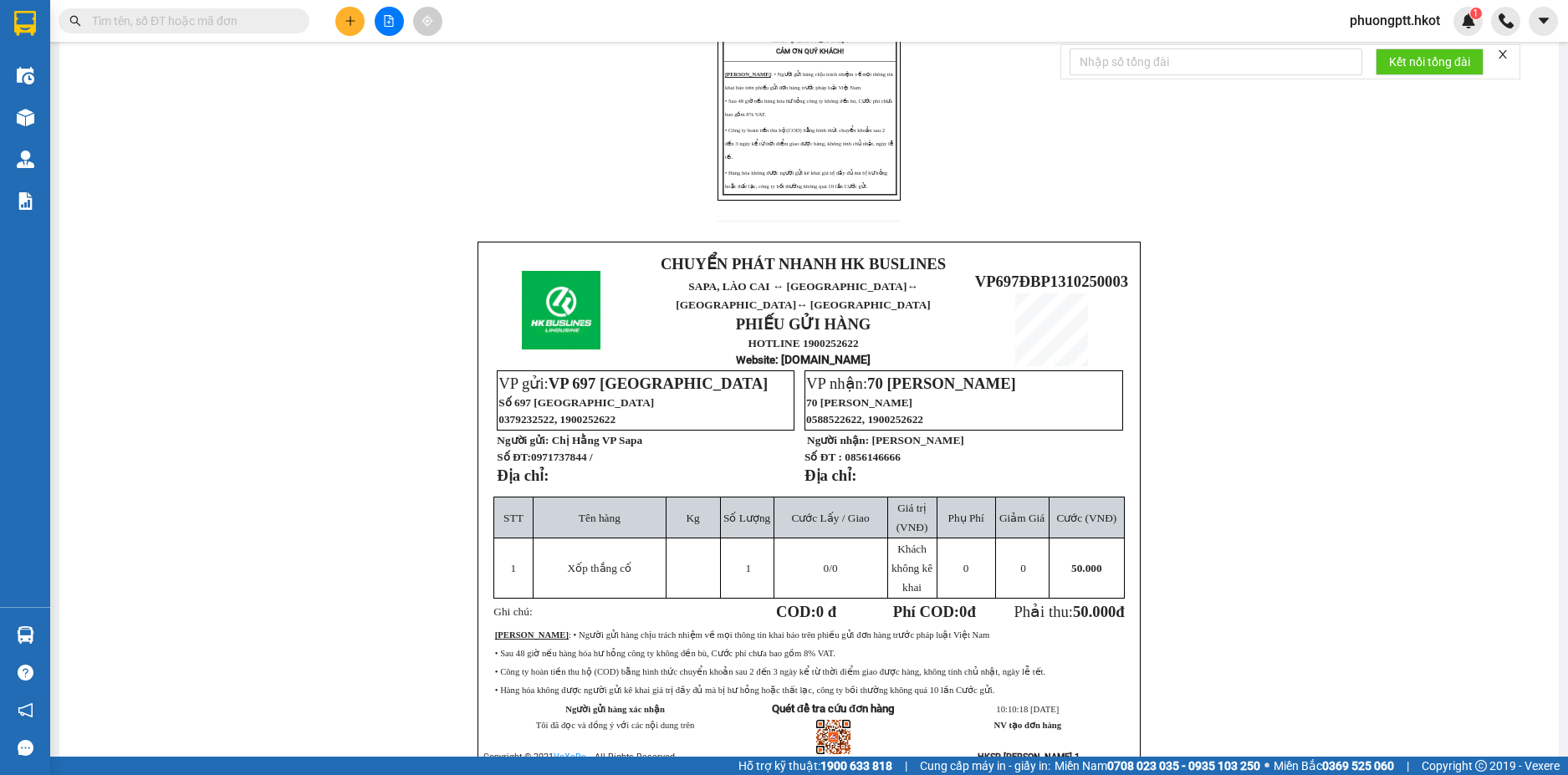
scroll to position [455, 0]
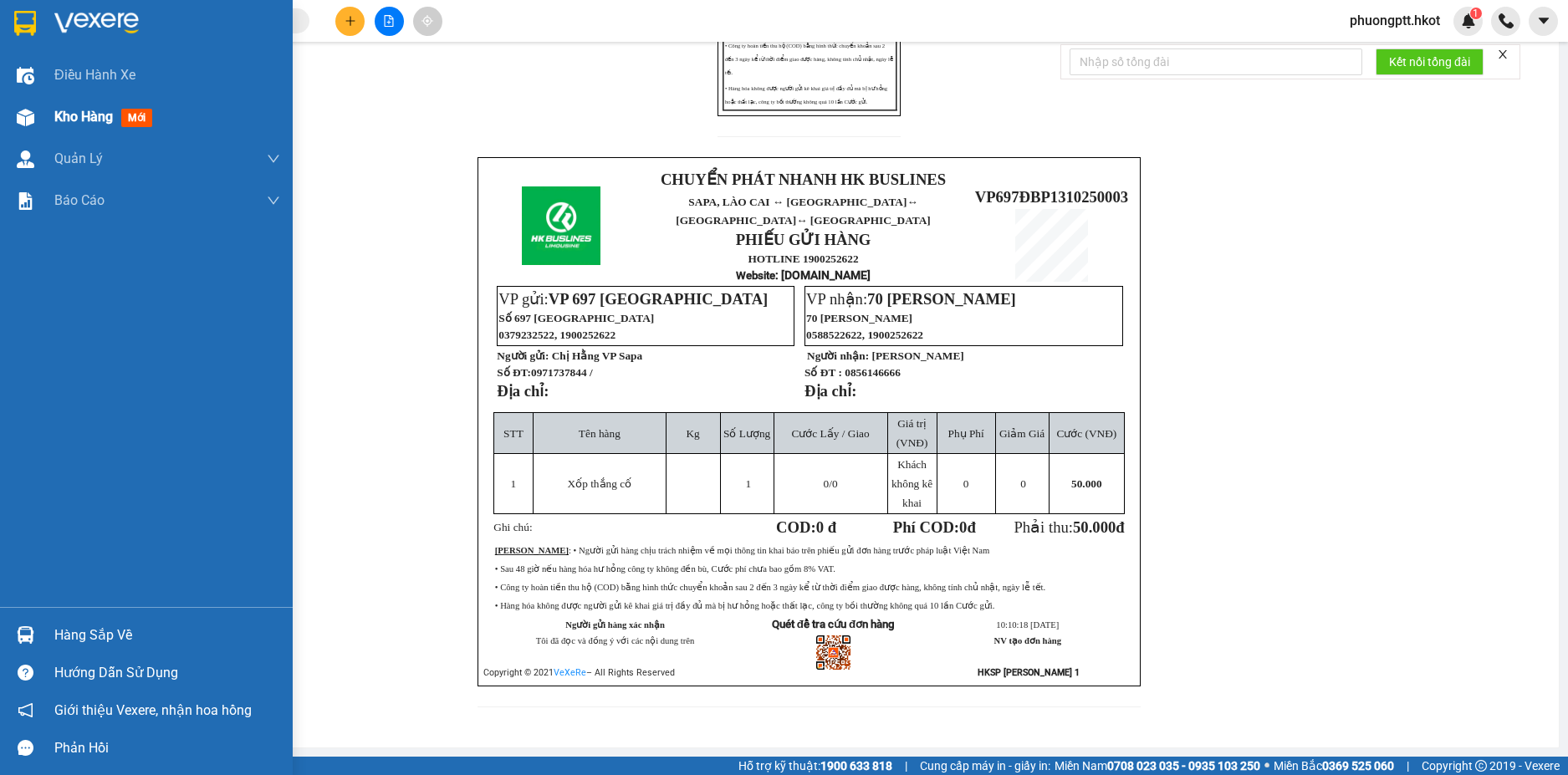
click at [71, 118] on span "Kho hàng" at bounding box center [83, 117] width 58 height 16
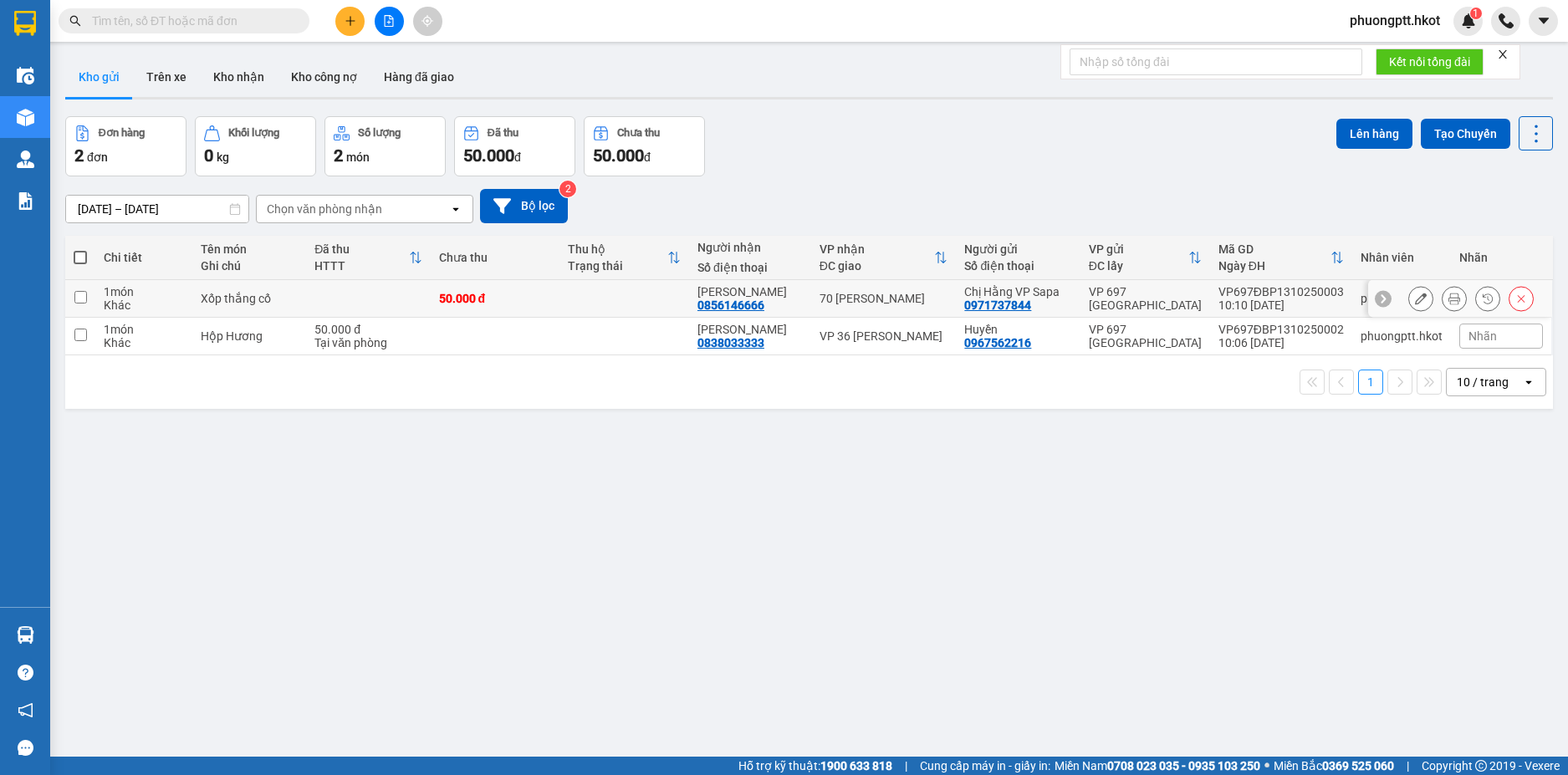
click at [77, 294] on input "checkbox" at bounding box center [81, 297] width 12 height 12
checkbox input "true"
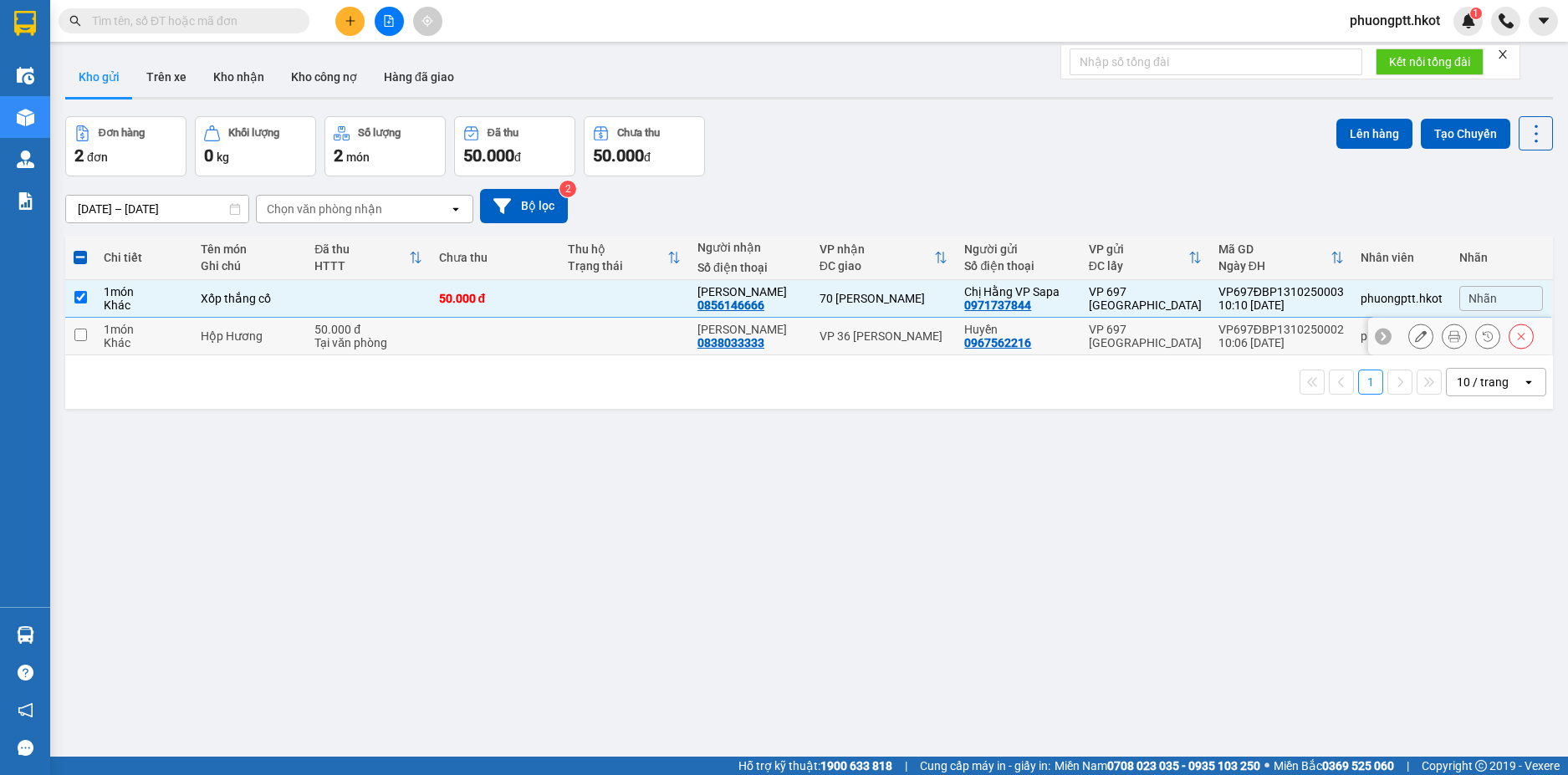
click at [78, 337] on input "checkbox" at bounding box center [81, 335] width 12 height 12
checkbox input "true"
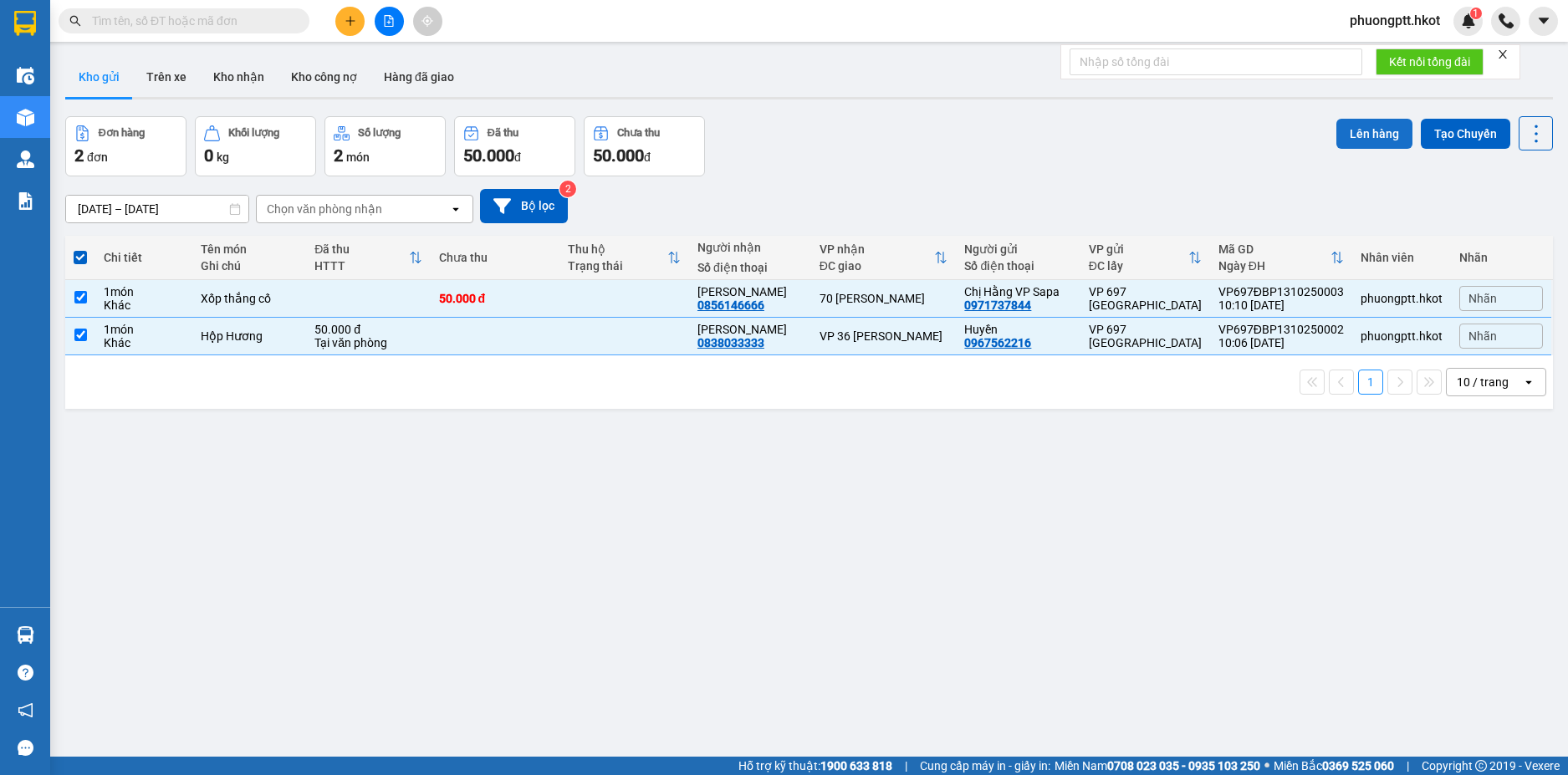
click at [1355, 130] on button "Lên hàng" at bounding box center [1373, 134] width 76 height 30
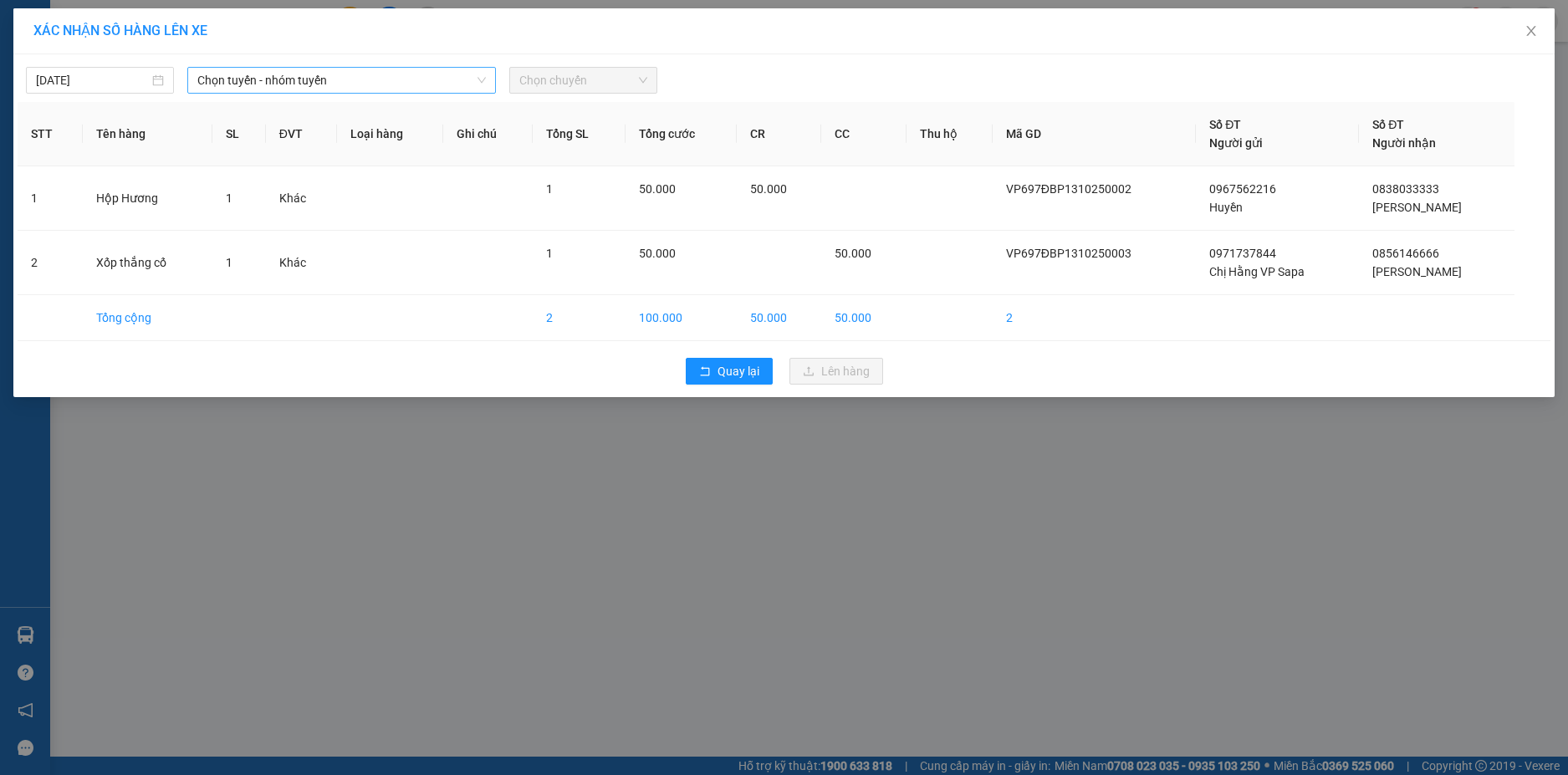
click at [397, 81] on span "Chọn tuyến - nhóm tuyến" at bounding box center [342, 80] width 289 height 25
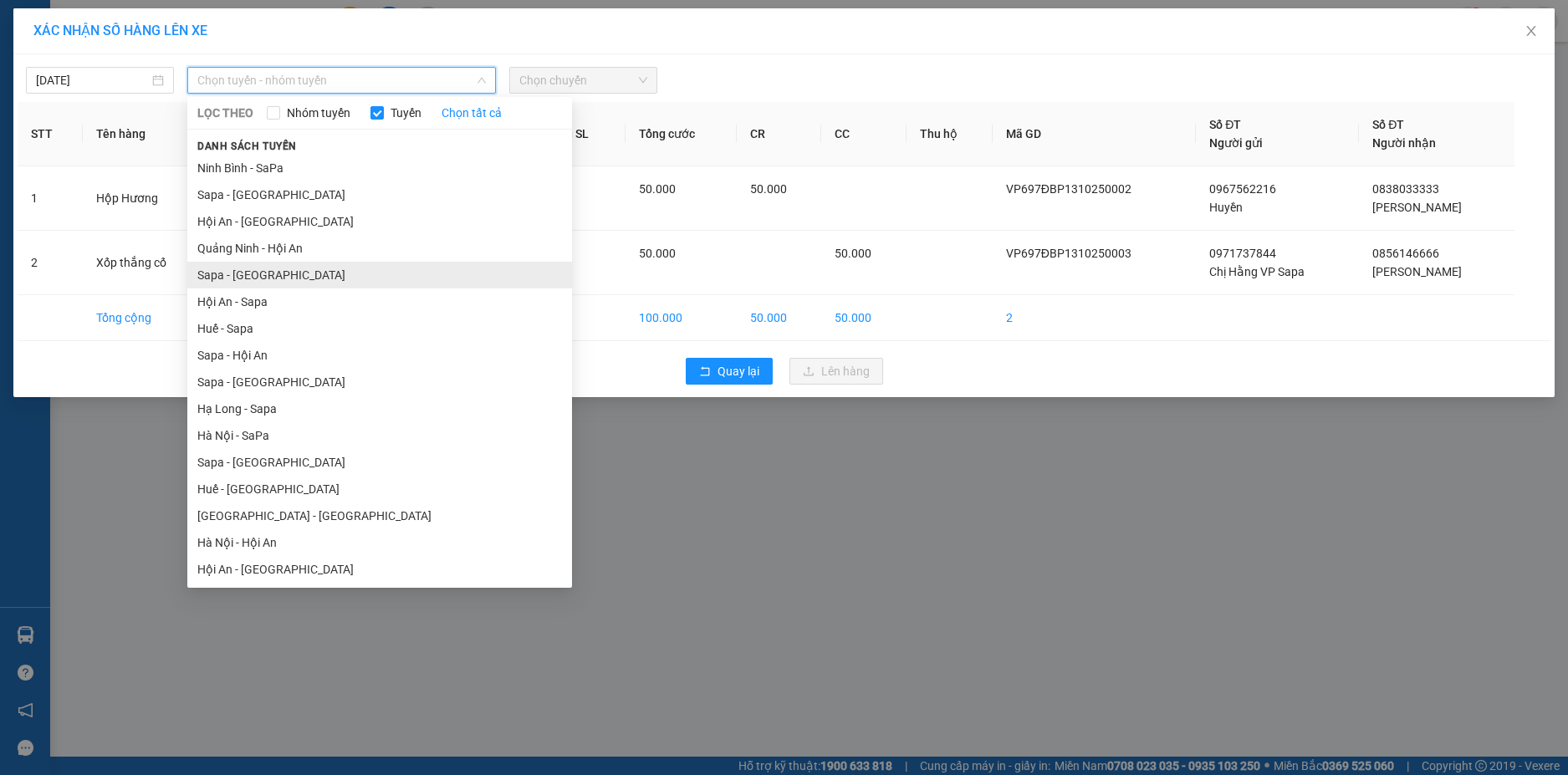
click at [243, 277] on li "Sapa - Hà Nội" at bounding box center [379, 275] width 384 height 27
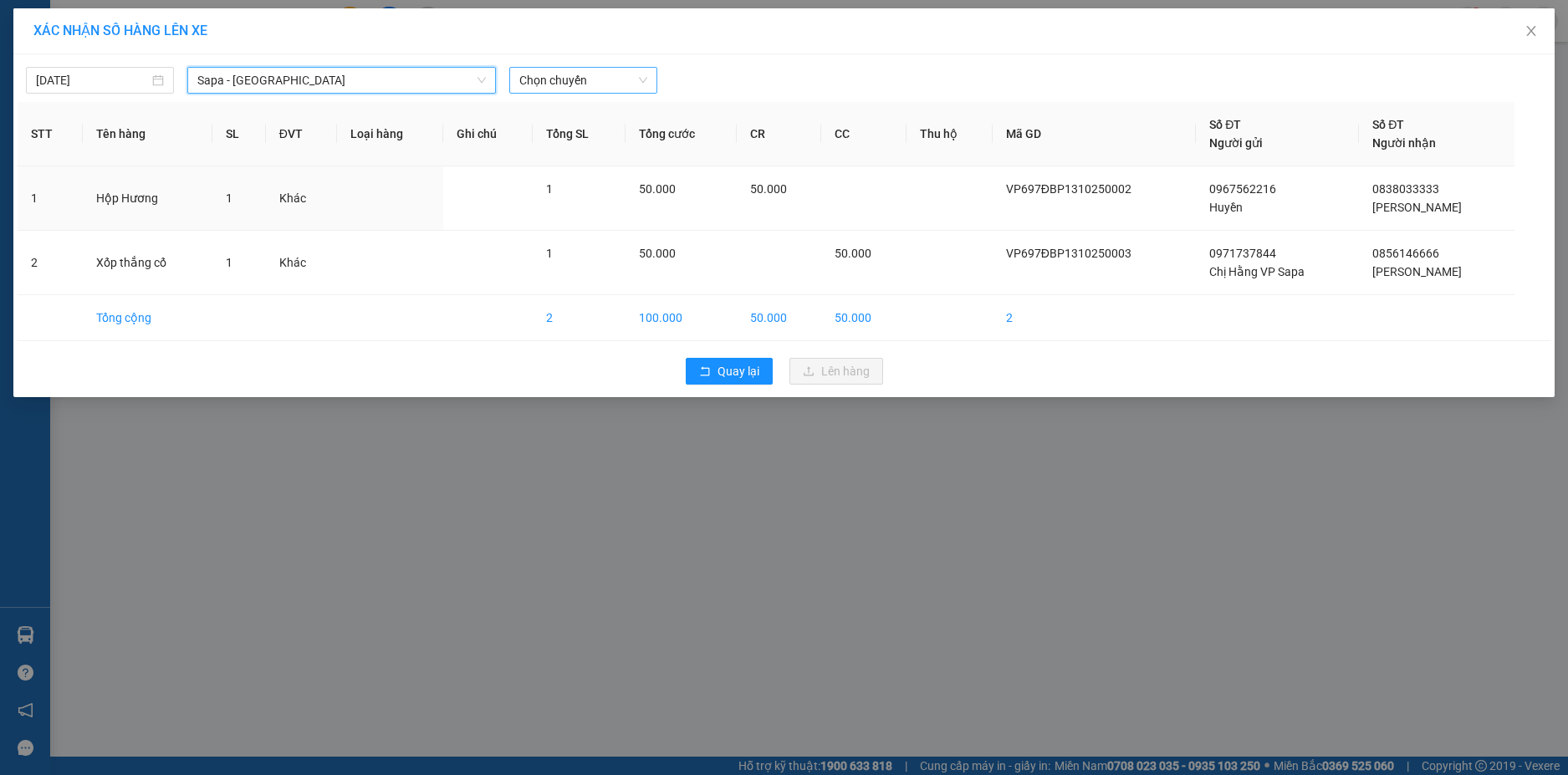
click at [611, 83] on span "Chọn chuyến" at bounding box center [583, 80] width 128 height 25
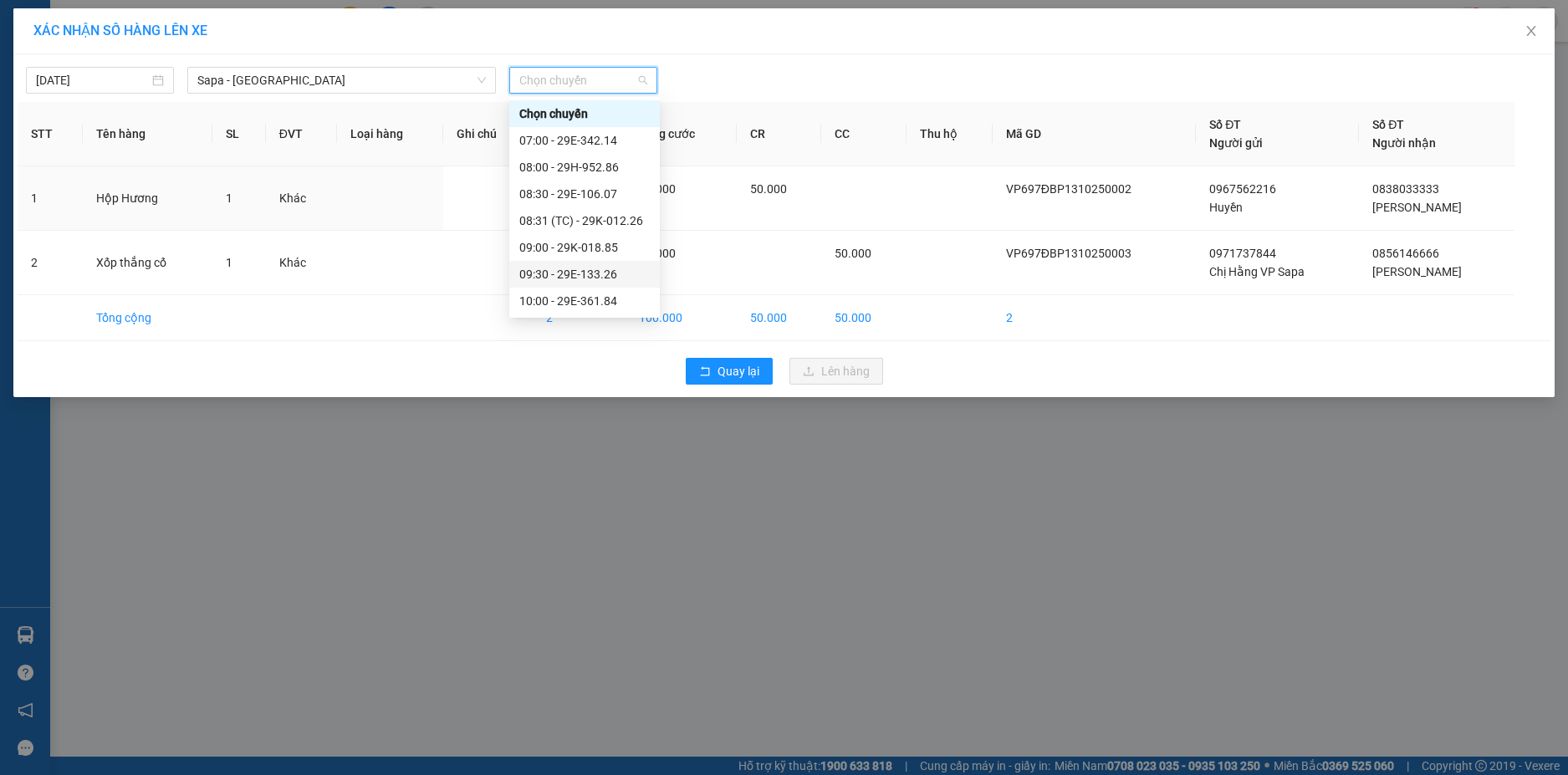
scroll to position [84, 0]
click at [590, 269] on div "11:00 - 29K-074.57" at bounding box center [584, 271] width 130 height 18
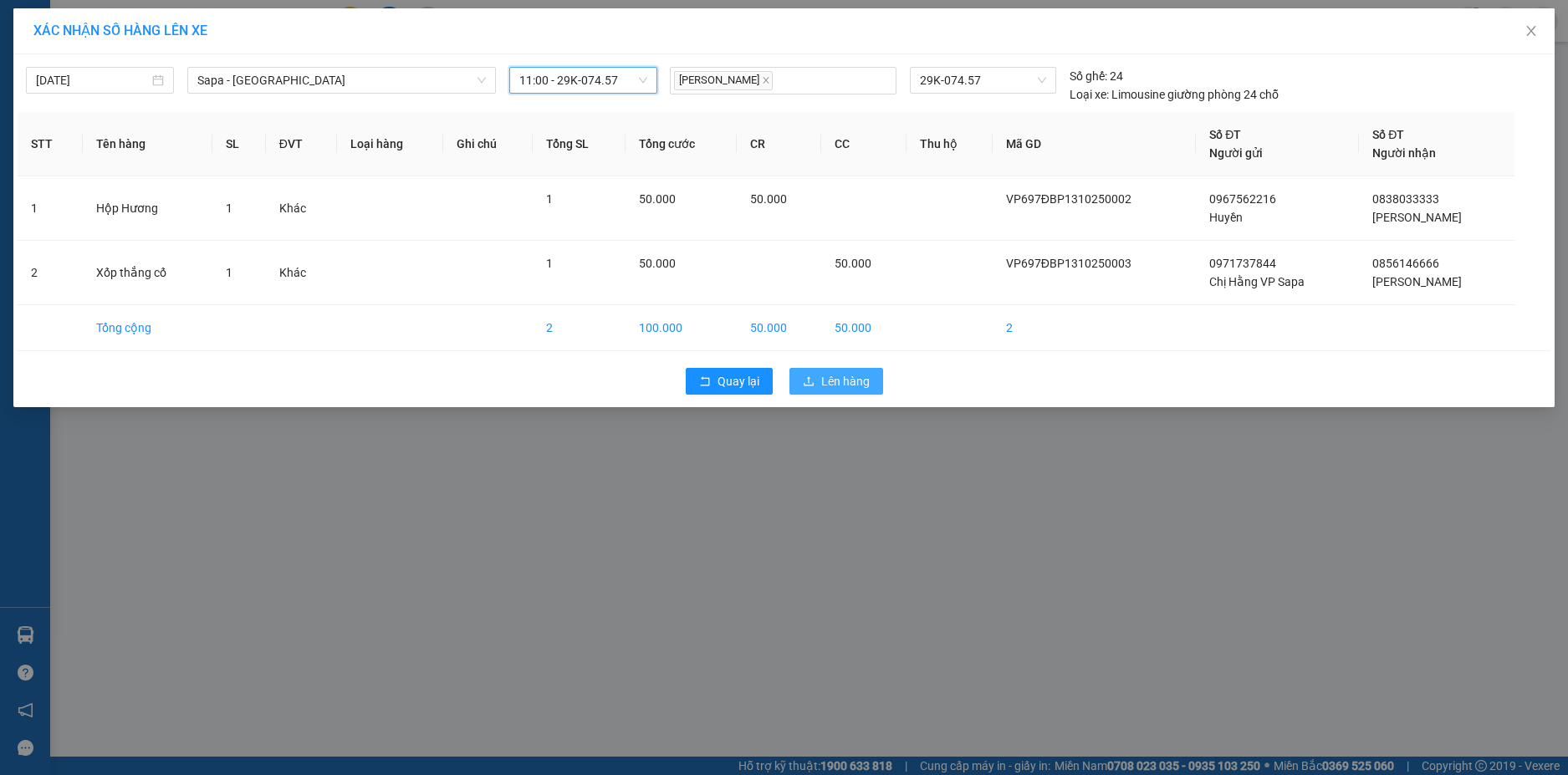
click at [838, 377] on span "Lên hàng" at bounding box center [845, 381] width 49 height 18
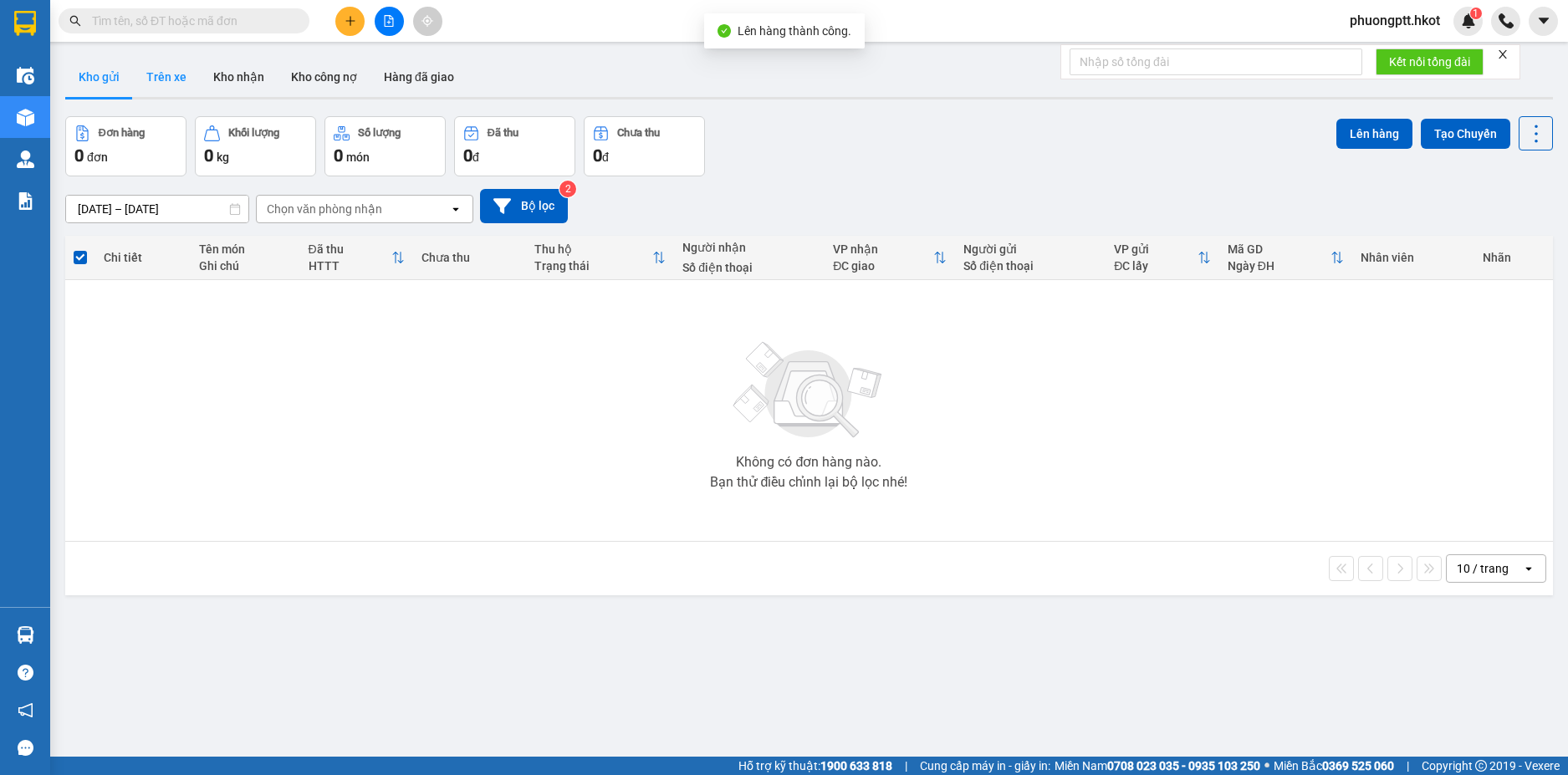
click at [168, 75] on button "Trên xe" at bounding box center [166, 77] width 67 height 40
